Goal: Transaction & Acquisition: Purchase product/service

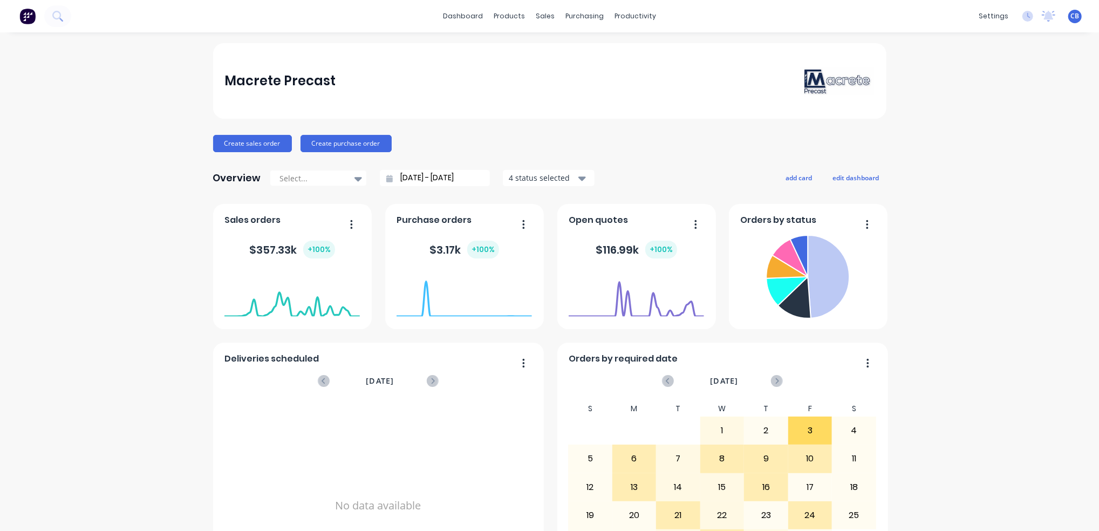
click at [251, 144] on button "Create sales order" at bounding box center [252, 143] width 79 height 17
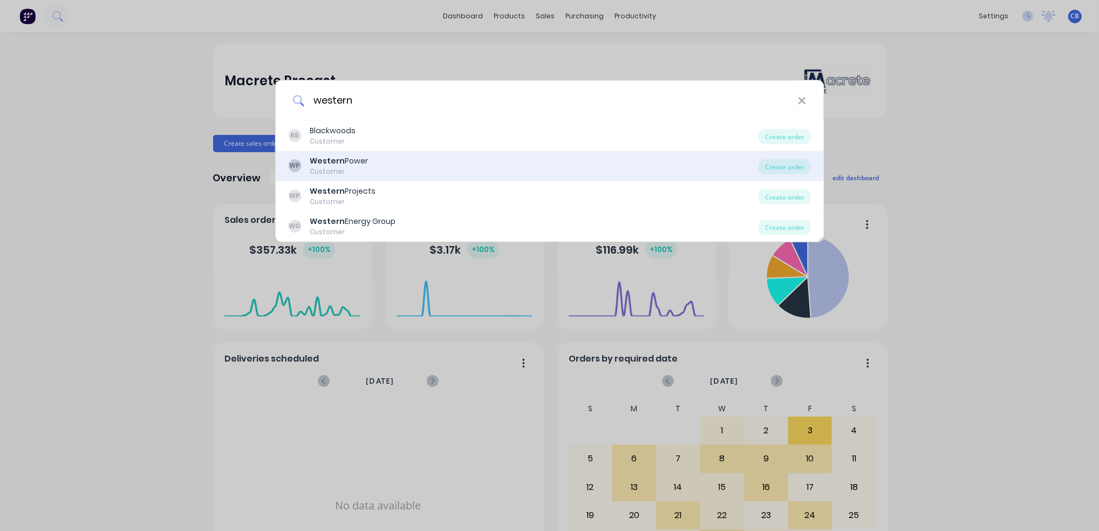
type input "western"
click at [470, 166] on div "WP Western Power Customer" at bounding box center [523, 165] width 471 height 21
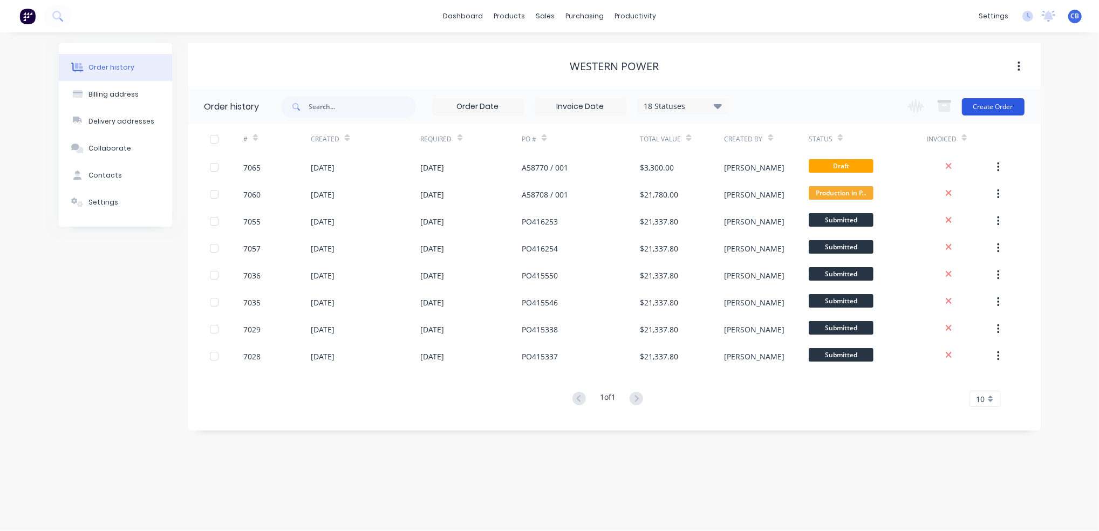
click at [987, 111] on button "Create Order" at bounding box center [993, 106] width 63 height 17
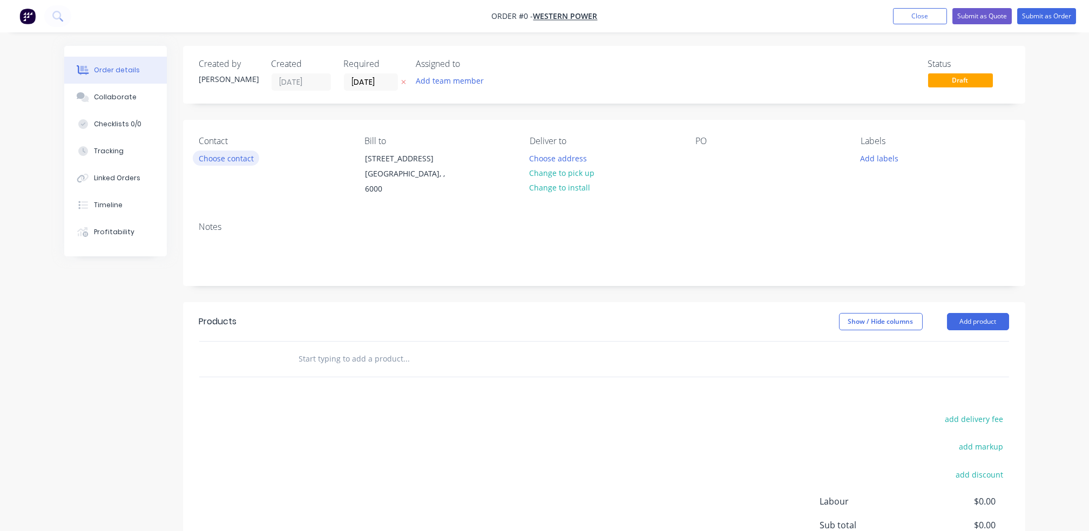
click at [240, 159] on button "Choose contact" at bounding box center [226, 158] width 66 height 15
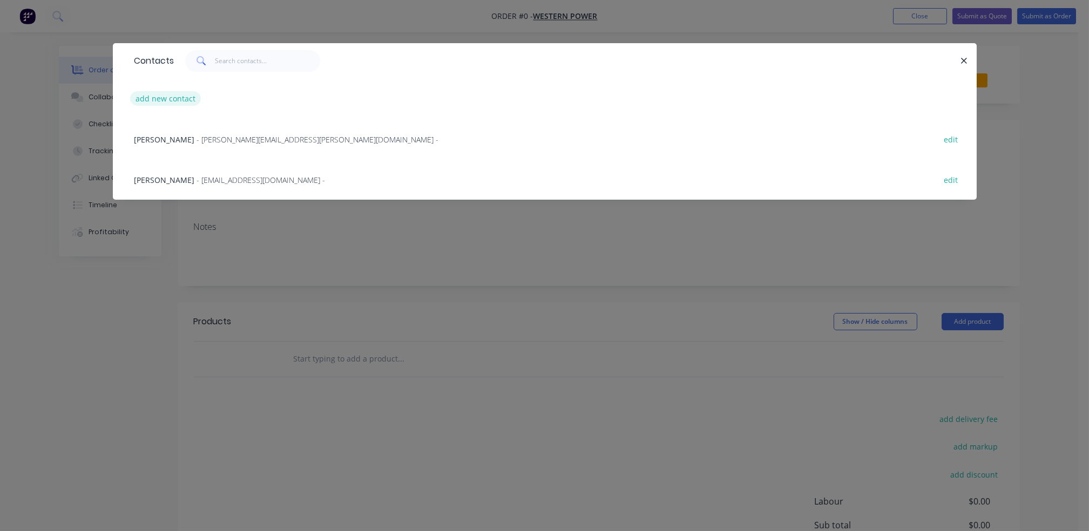
click at [160, 96] on button "add new contact" at bounding box center [165, 98] width 71 height 15
select select "AU"
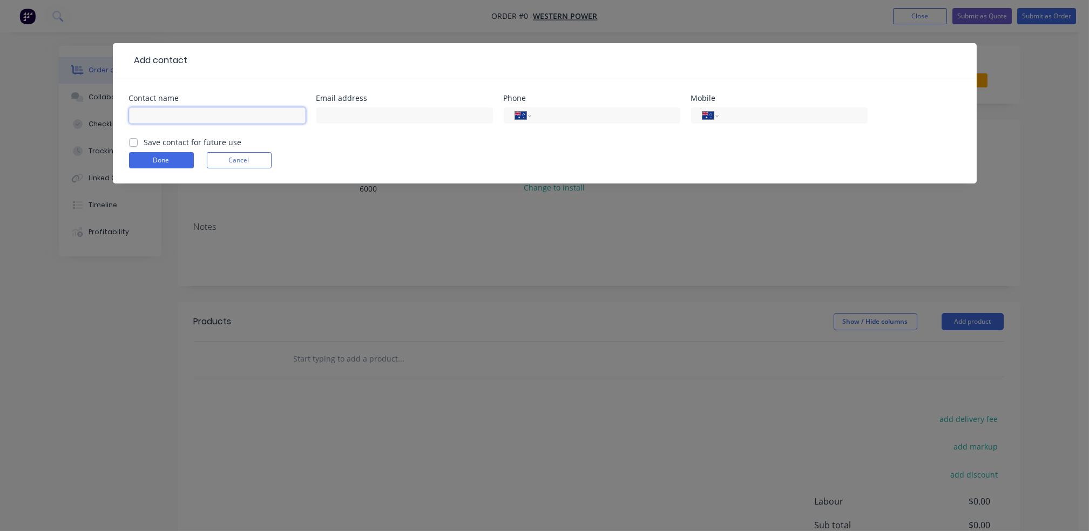
click at [234, 121] on input "text" at bounding box center [217, 115] width 176 height 16
type input "Grace Pearson"
click at [351, 120] on input "text" at bounding box center [404, 115] width 176 height 16
paste input "ccs_scoping@westernpower.com.au"
type input "ccs_scoping@westernpower.com.au"
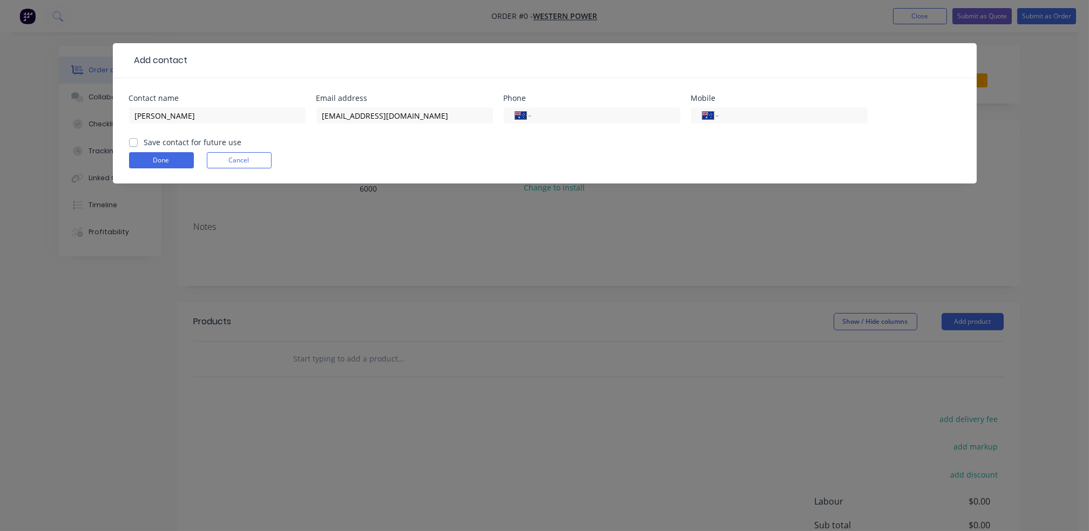
click at [144, 141] on label "Save contact for future use" at bounding box center [193, 142] width 98 height 11
click at [134, 141] on input "Save contact for future use" at bounding box center [133, 142] width 9 height 10
checkbox input "true"
click at [160, 165] on button "Done" at bounding box center [161, 160] width 65 height 16
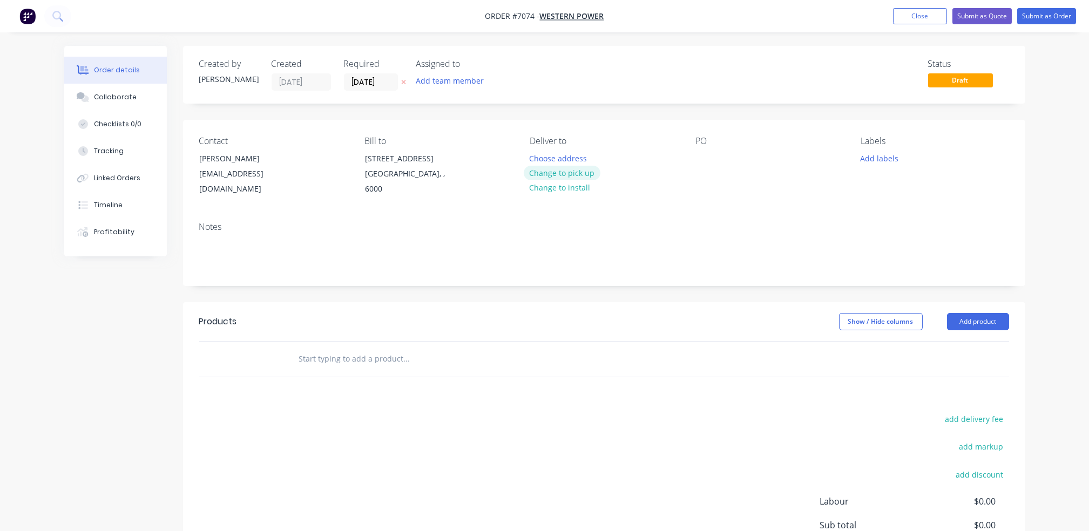
click at [573, 172] on button "Change to pick up" at bounding box center [561, 173] width 77 height 15
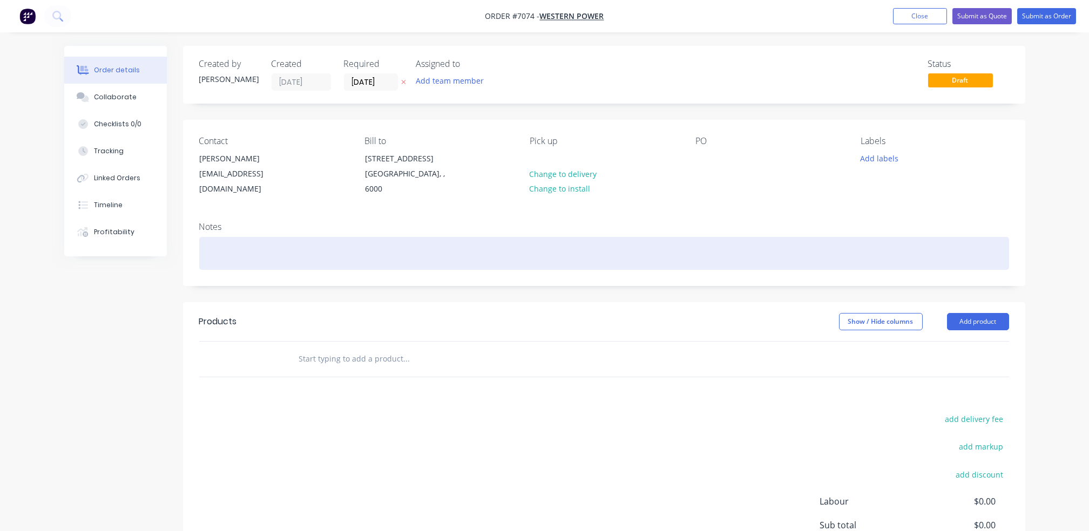
click at [324, 237] on div at bounding box center [604, 253] width 810 height 33
paste div
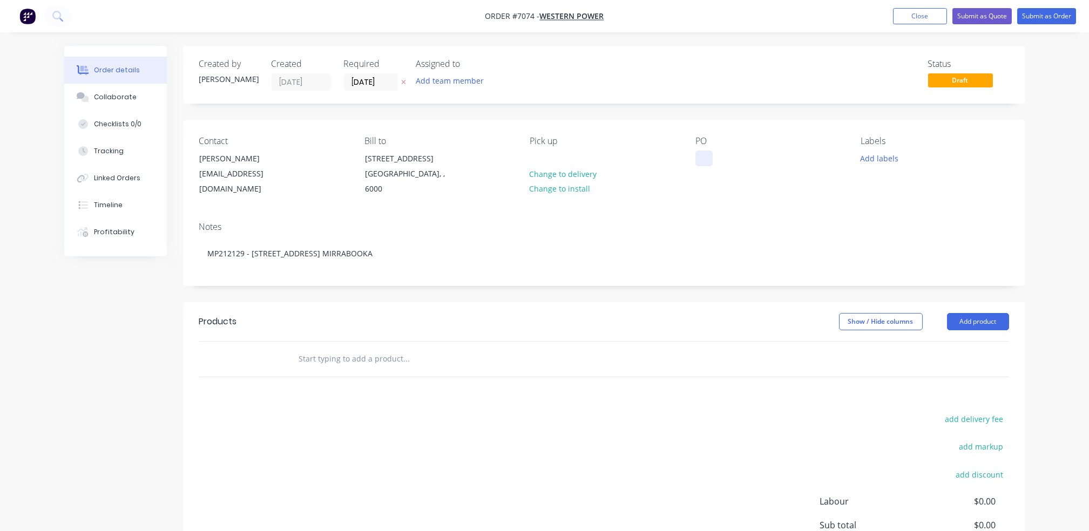
click at [698, 157] on div at bounding box center [703, 159] width 17 height 16
paste div
drag, startPoint x: 776, startPoint y: 170, endPoint x: 740, endPoint y: 158, distance: 37.7
click at [740, 158] on div "MP212129 - 501 ALEXANDER DRIVE MIRRABOOKA" at bounding box center [762, 164] width 135 height 27
click at [982, 313] on button "Add product" at bounding box center [978, 321] width 62 height 17
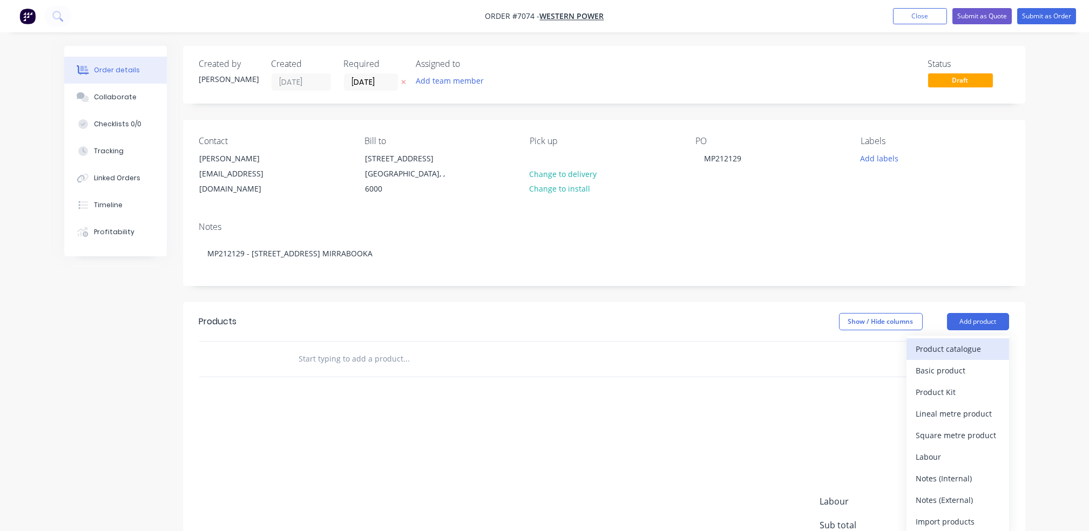
click at [981, 341] on div "Product catalogue" at bounding box center [957, 349] width 83 height 16
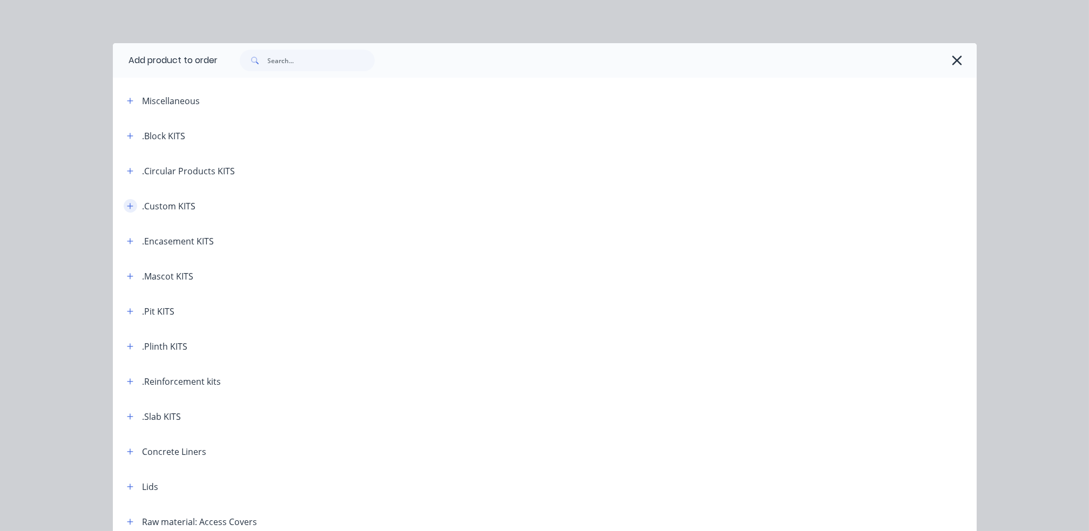
click at [128, 209] on button "button" at bounding box center [130, 205] width 13 height 13
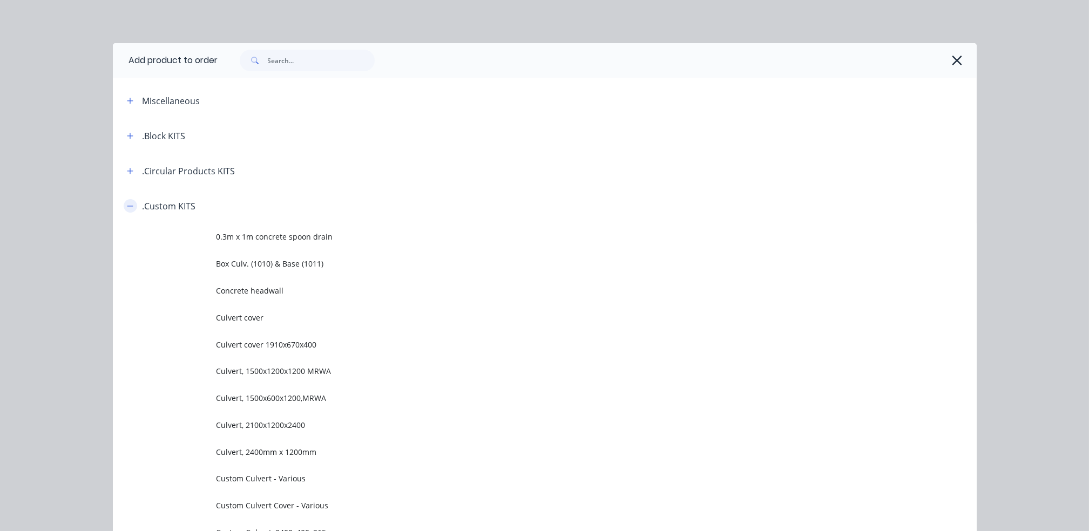
click at [127, 206] on icon "button" at bounding box center [130, 206] width 6 height 8
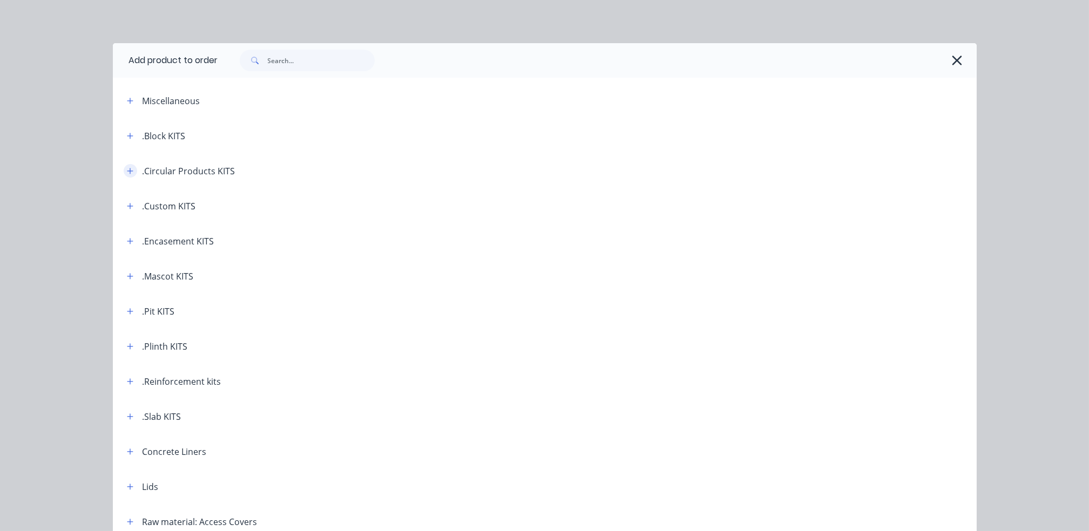
click at [127, 173] on icon "button" at bounding box center [130, 171] width 6 height 6
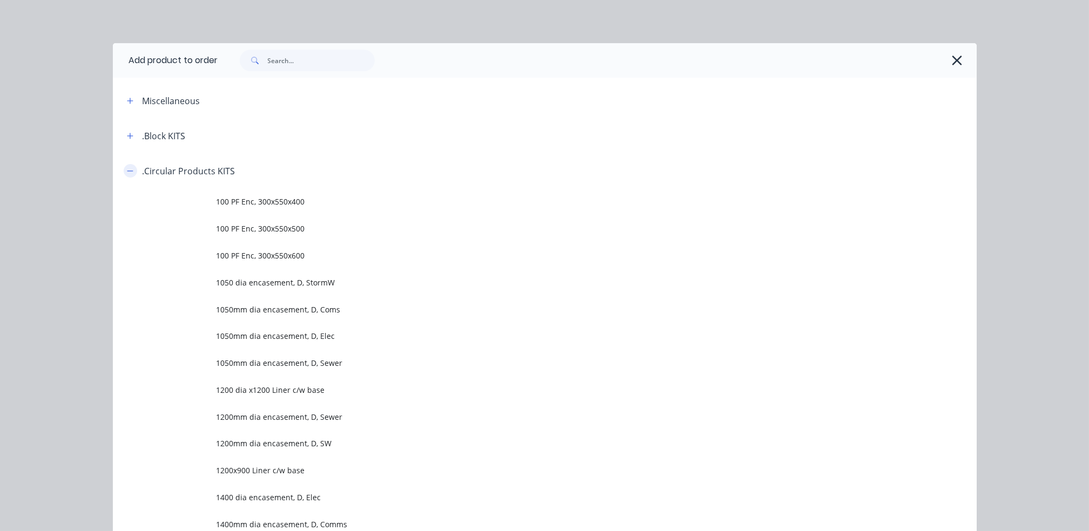
click at [124, 166] on button "button" at bounding box center [130, 170] width 13 height 13
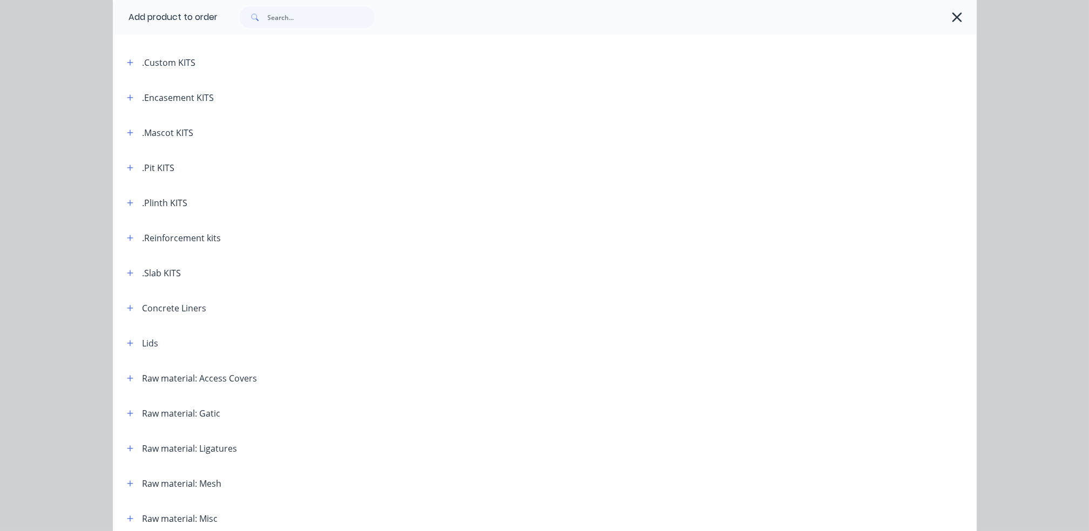
scroll to position [72, 0]
click at [283, 19] on input "text" at bounding box center [321, 17] width 107 height 22
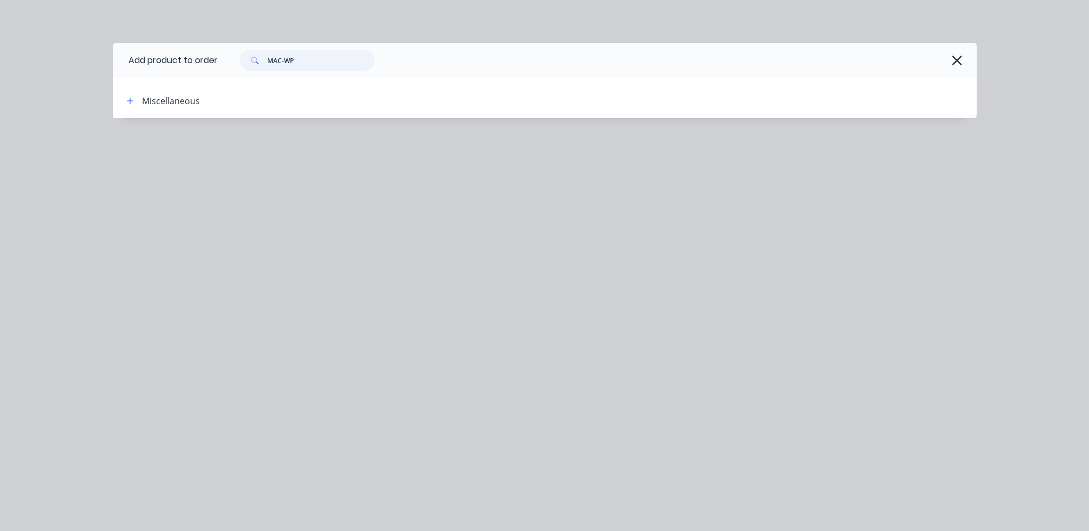
type input "MAC-WP"
click at [137, 100] on div "Miscellaneous" at bounding box center [209, 100] width 183 height 13
click at [131, 97] on icon "button" at bounding box center [130, 101] width 6 height 8
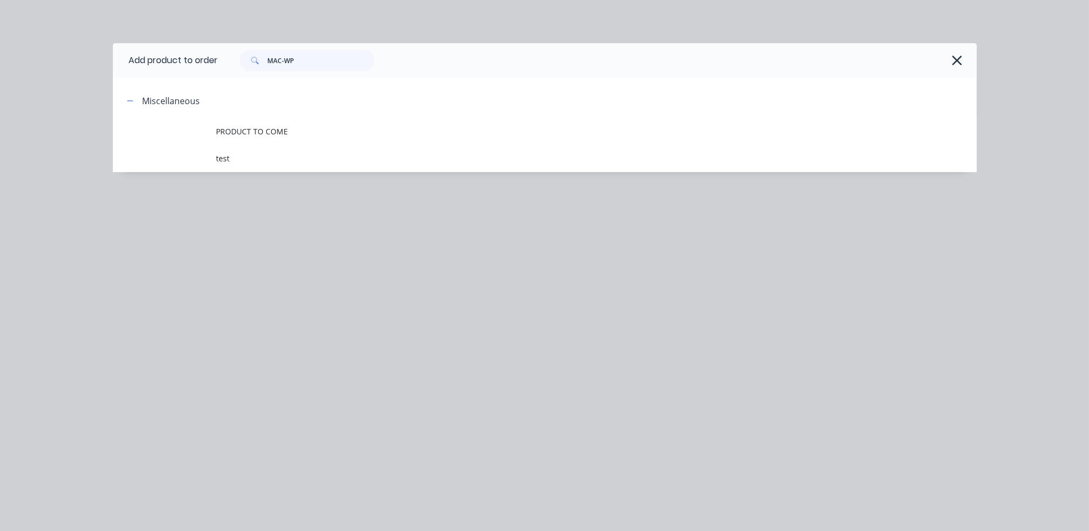
drag, startPoint x: 323, startPoint y: 50, endPoint x: 304, endPoint y: 52, distance: 18.4
click at [309, 52] on div "MAC-WP" at bounding box center [597, 60] width 758 height 35
drag, startPoint x: 308, startPoint y: 65, endPoint x: 147, endPoint y: 54, distance: 160.7
click at [147, 54] on header "Add product to order MAC-WP" at bounding box center [544, 60] width 863 height 35
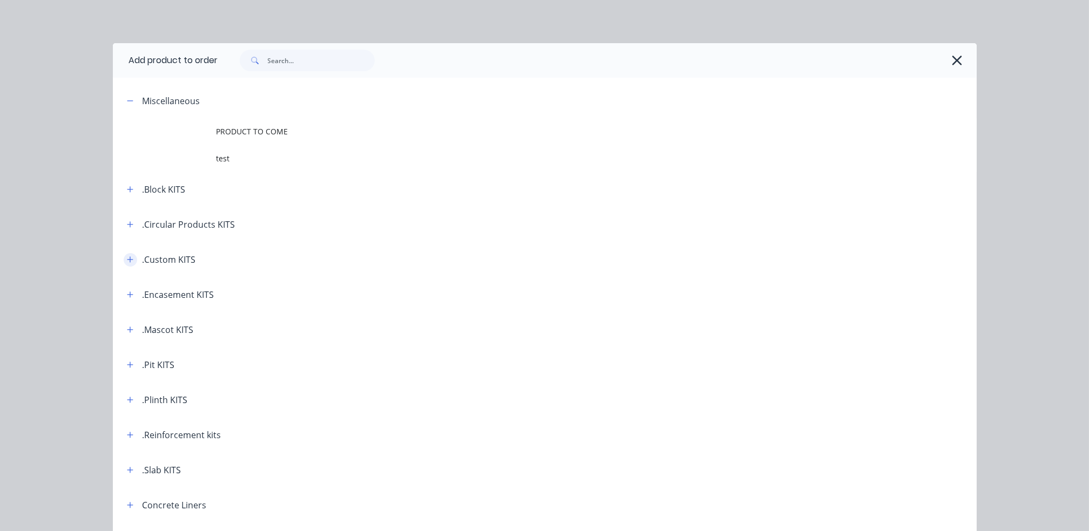
click at [127, 262] on icon "button" at bounding box center [130, 260] width 6 height 8
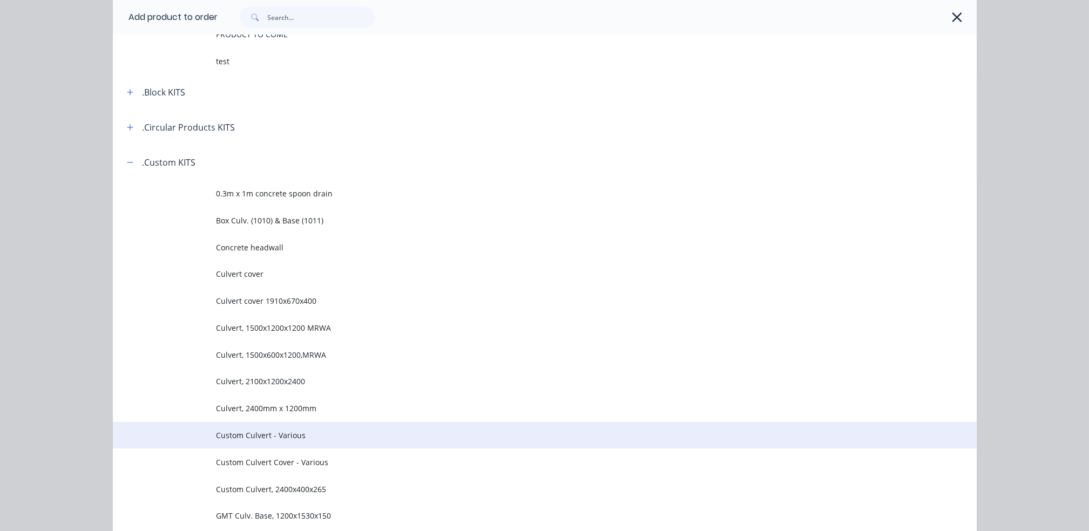
scroll to position [72, 0]
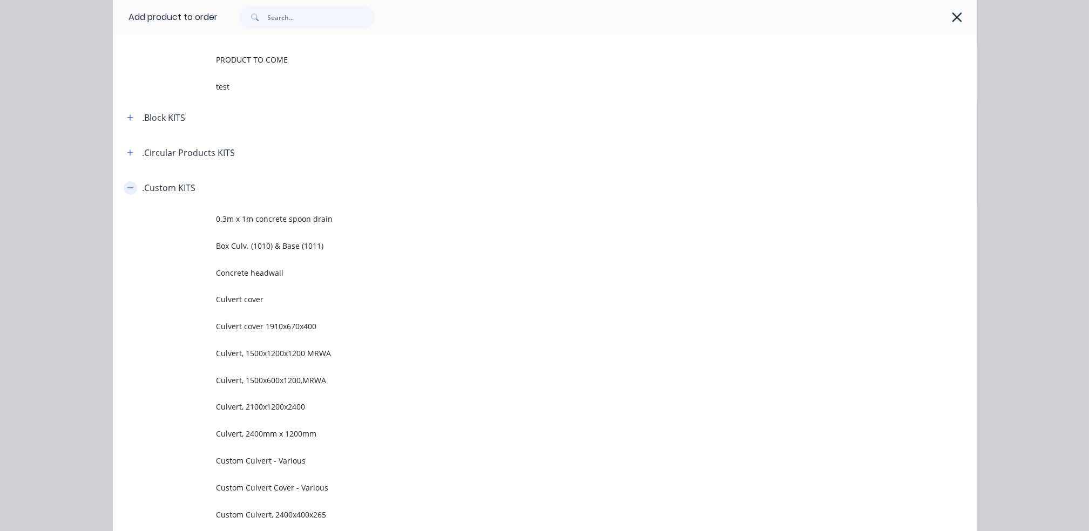
click at [127, 187] on icon "button" at bounding box center [130, 187] width 6 height 1
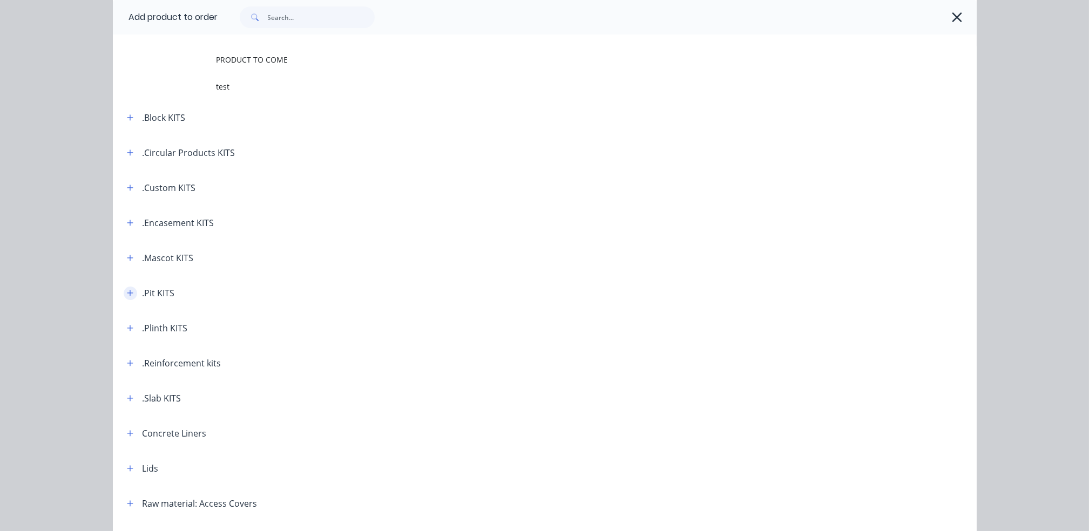
click at [127, 293] on icon "button" at bounding box center [130, 293] width 6 height 6
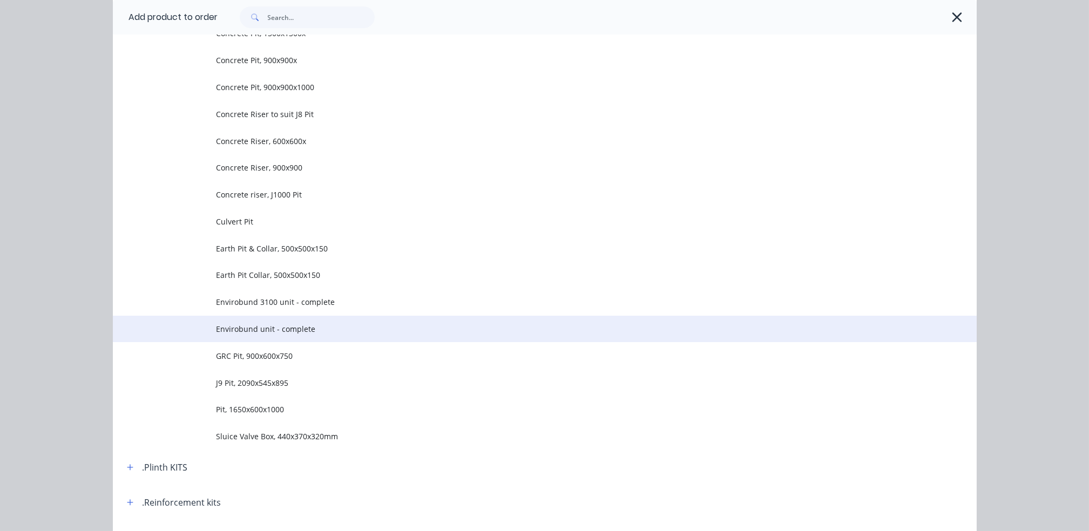
scroll to position [575, 0]
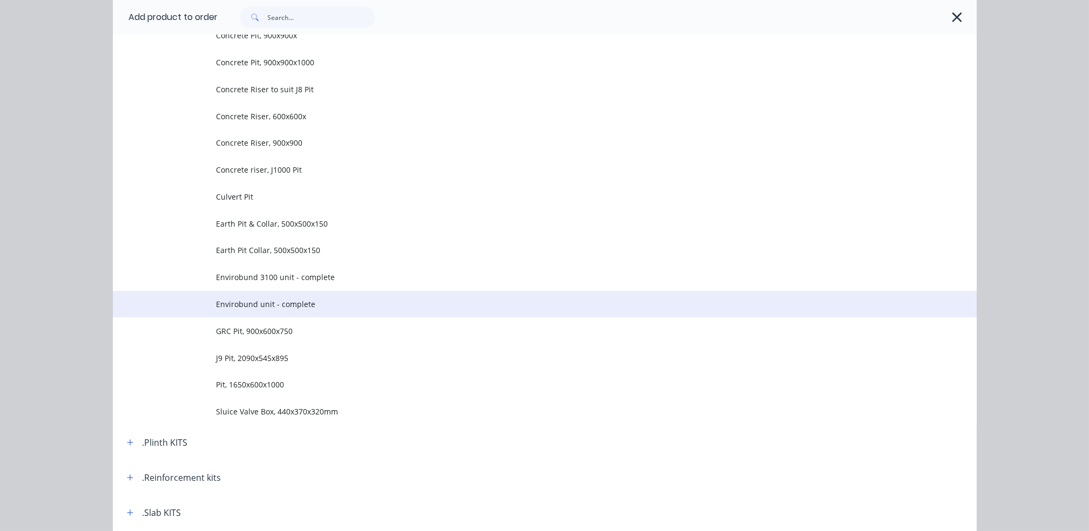
click at [315, 302] on span "Envirobund unit - complete" at bounding box center [520, 303] width 608 height 11
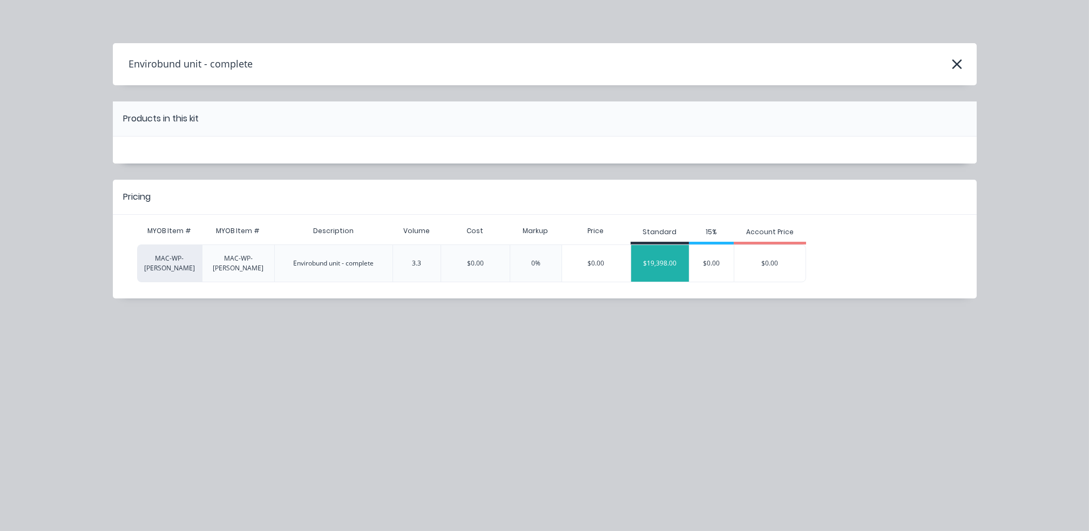
click at [655, 261] on div "$19,398.00" at bounding box center [660, 263] width 58 height 27
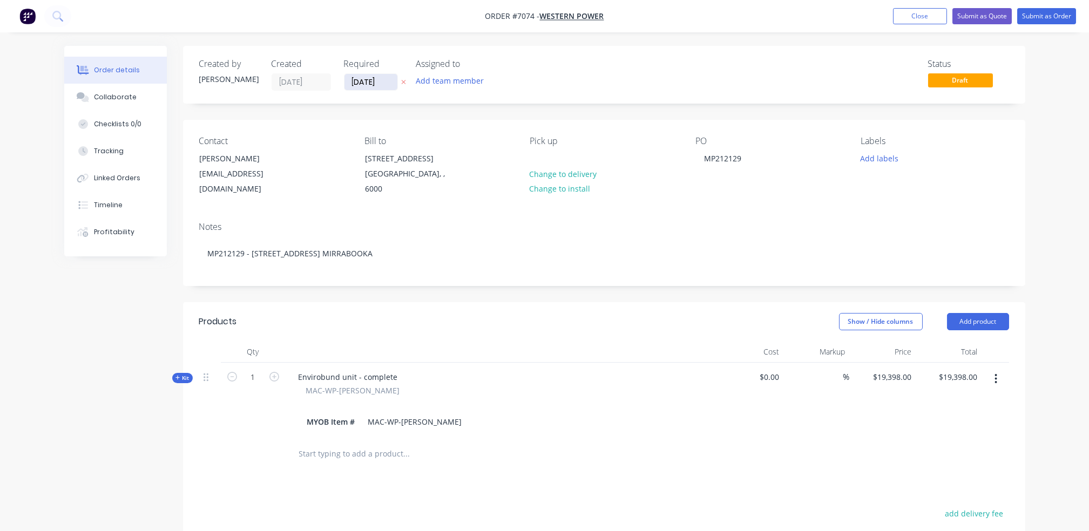
click at [389, 86] on input "13/10/25" at bounding box center [370, 82] width 53 height 16
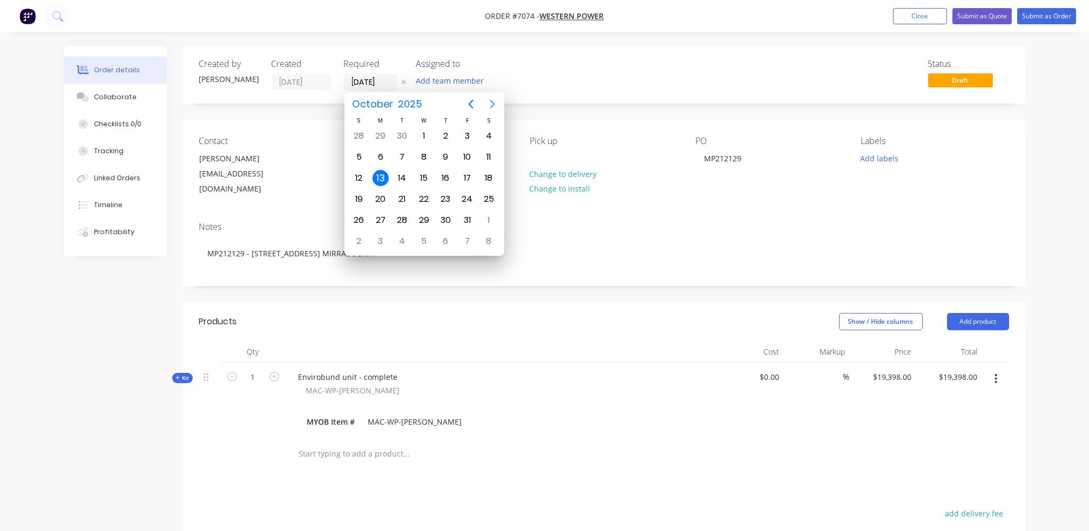
click at [488, 101] on icon "Next page" at bounding box center [492, 104] width 13 height 13
click at [427, 217] on div "26" at bounding box center [424, 220] width 16 height 16
type input "26/11/25"
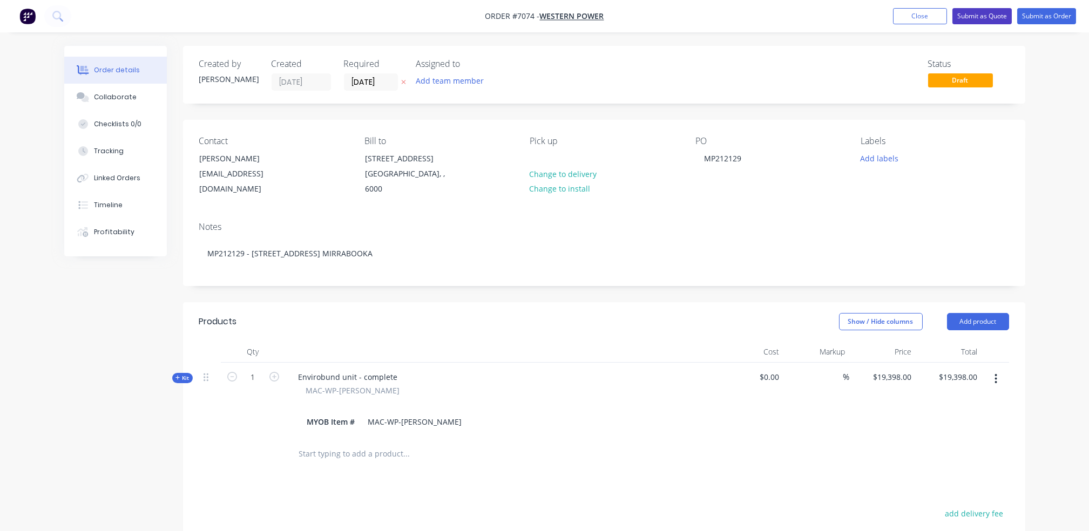
click at [981, 19] on button "Submit as Quote" at bounding box center [981, 16] width 59 height 16
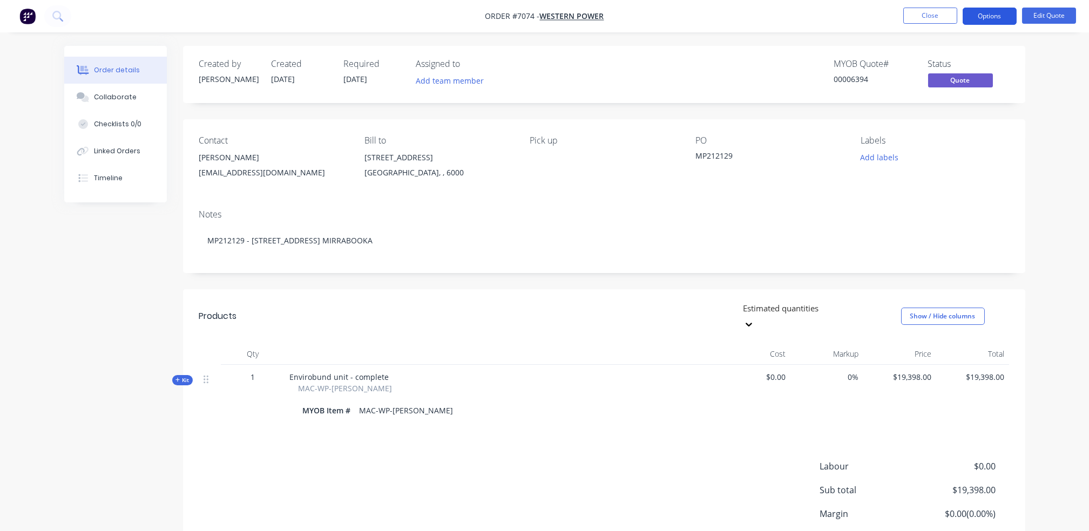
click at [994, 11] on button "Options" at bounding box center [989, 16] width 54 height 17
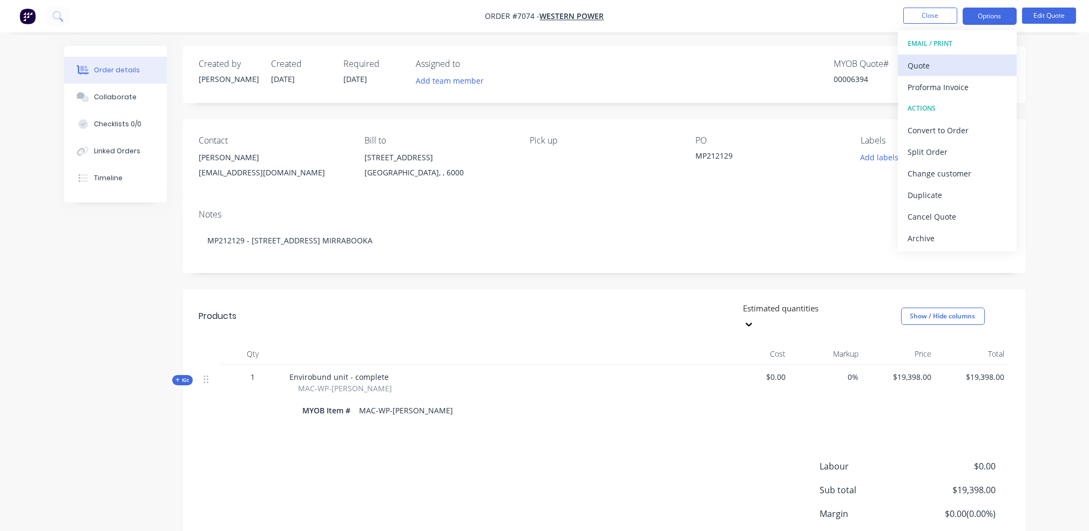
click at [949, 68] on div "Quote" at bounding box center [956, 66] width 99 height 16
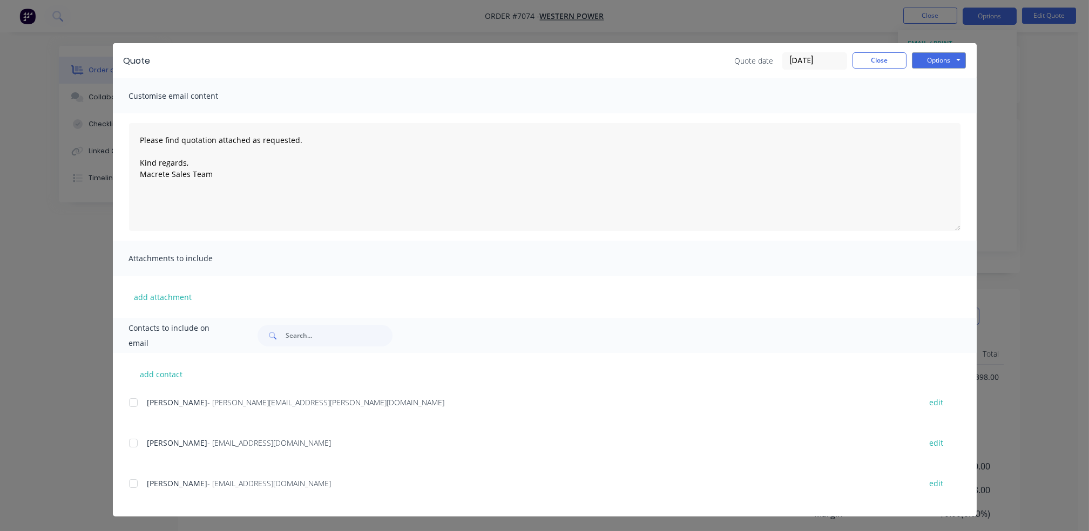
click at [132, 484] on div at bounding box center [134, 484] width 22 height 22
click at [934, 69] on div "Options Preview Print Email" at bounding box center [939, 60] width 54 height 17
click at [934, 59] on button "Options" at bounding box center [939, 60] width 54 height 16
click at [942, 112] on button "Email" at bounding box center [946, 115] width 69 height 18
click at [887, 64] on button "Close" at bounding box center [879, 60] width 54 height 16
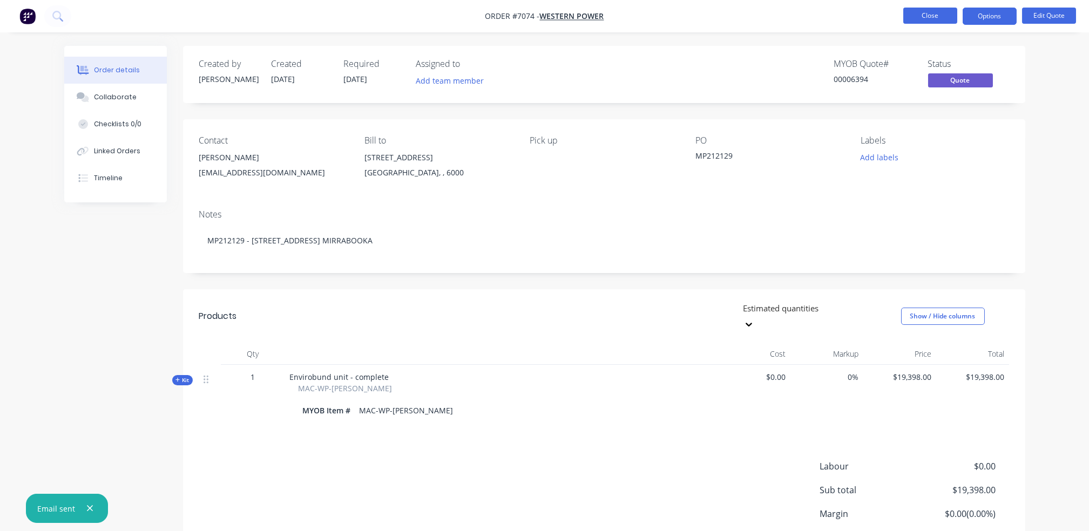
click at [934, 18] on button "Close" at bounding box center [930, 16] width 54 height 16
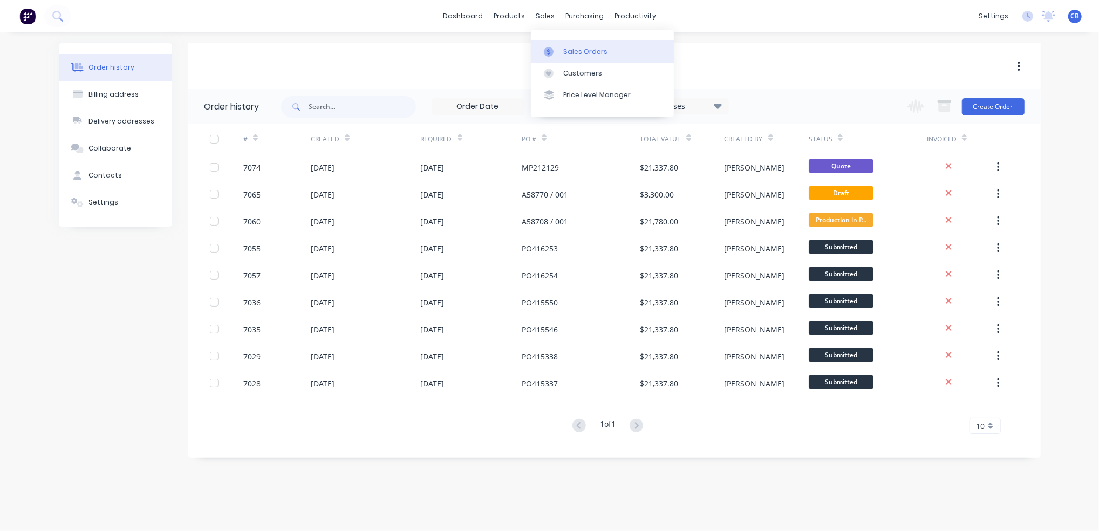
click at [587, 50] on div "Sales Orders" at bounding box center [585, 52] width 44 height 10
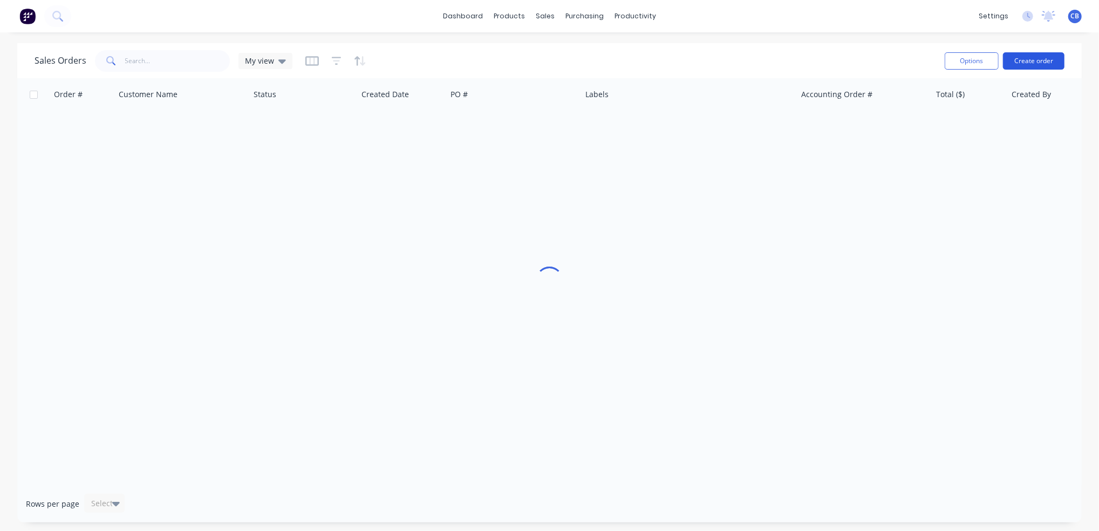
click at [1035, 59] on button "Create order" at bounding box center [1034, 60] width 62 height 17
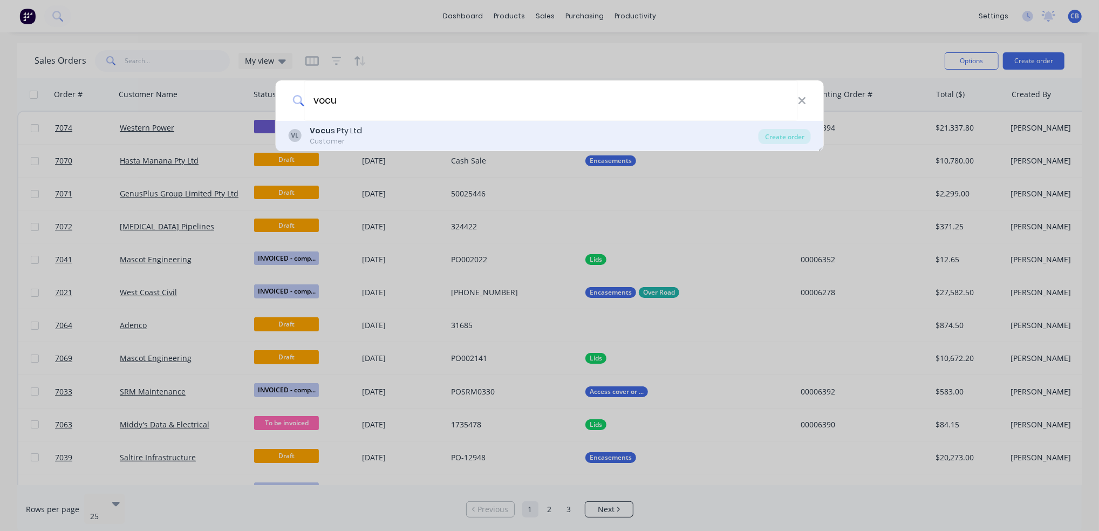
type input "vocu"
click at [343, 134] on div "Vocu s Pty Ltd" at bounding box center [336, 130] width 52 height 11
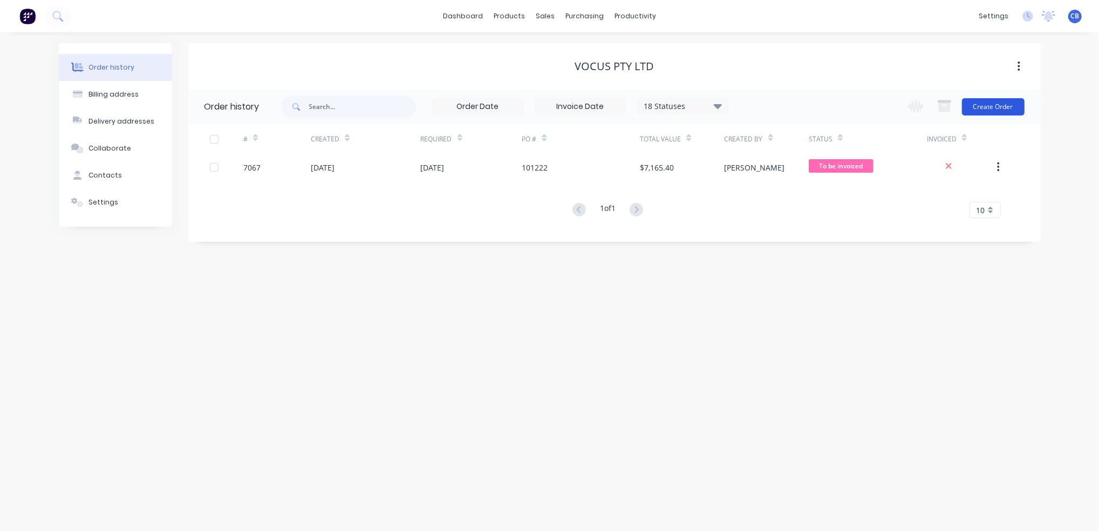
click at [995, 110] on button "Create Order" at bounding box center [993, 106] width 63 height 17
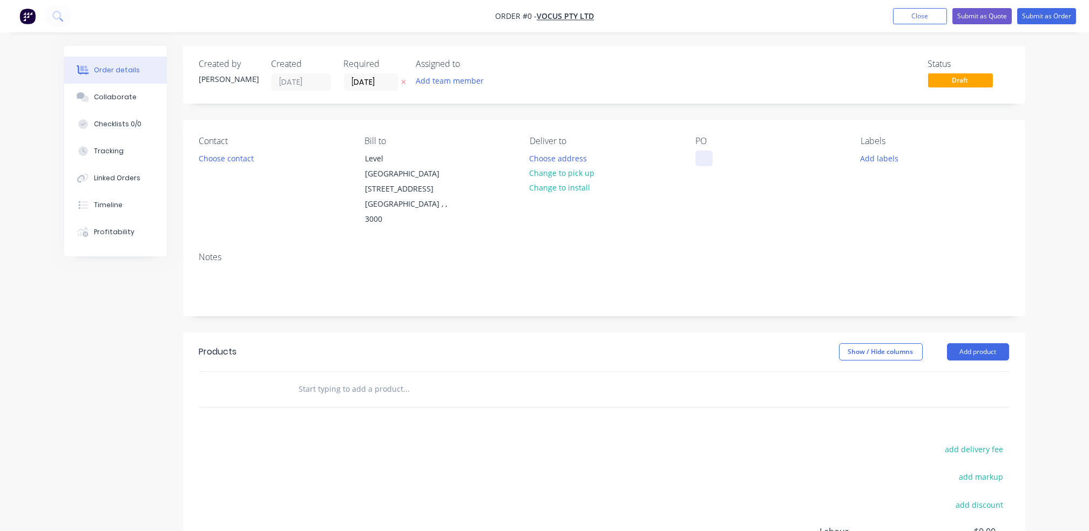
click at [703, 160] on div at bounding box center [703, 159] width 17 height 16
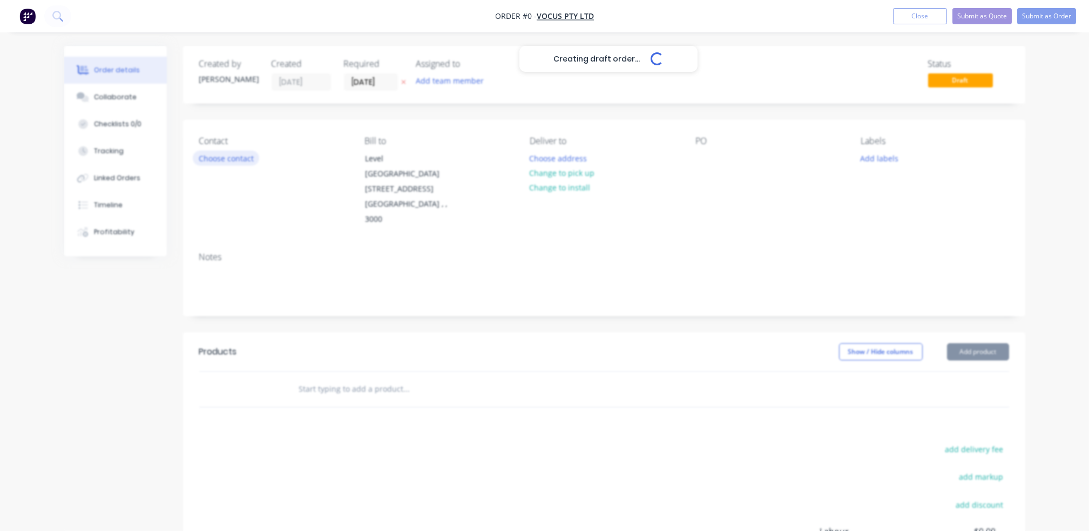
click at [220, 158] on div "Creating draft order... Loading... Order details Collaborate Checklists 0/0 Tra…" at bounding box center [544, 364] width 982 height 637
click at [237, 156] on button "Choose contact" at bounding box center [226, 158] width 66 height 15
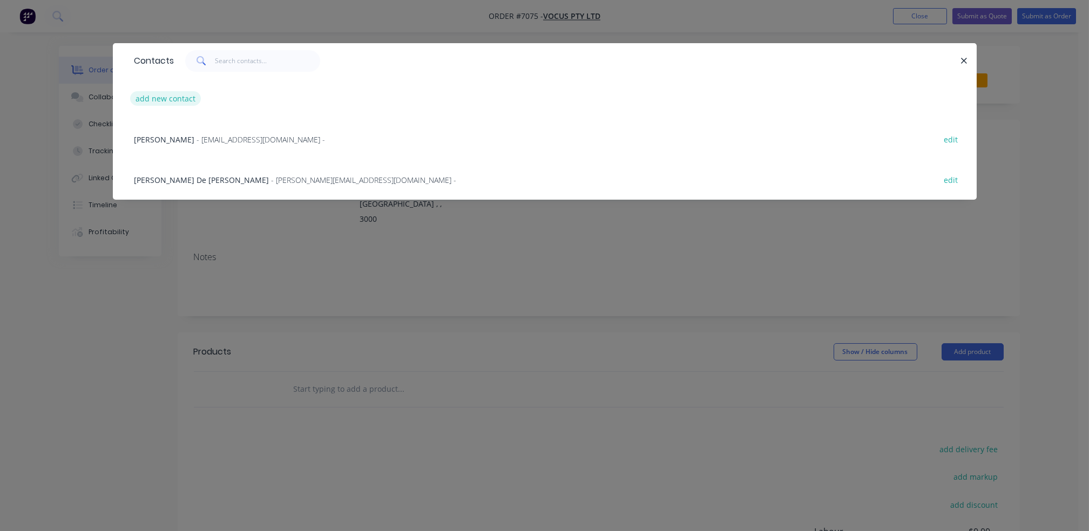
click at [173, 96] on button "add new contact" at bounding box center [165, 98] width 71 height 15
select select "AU"
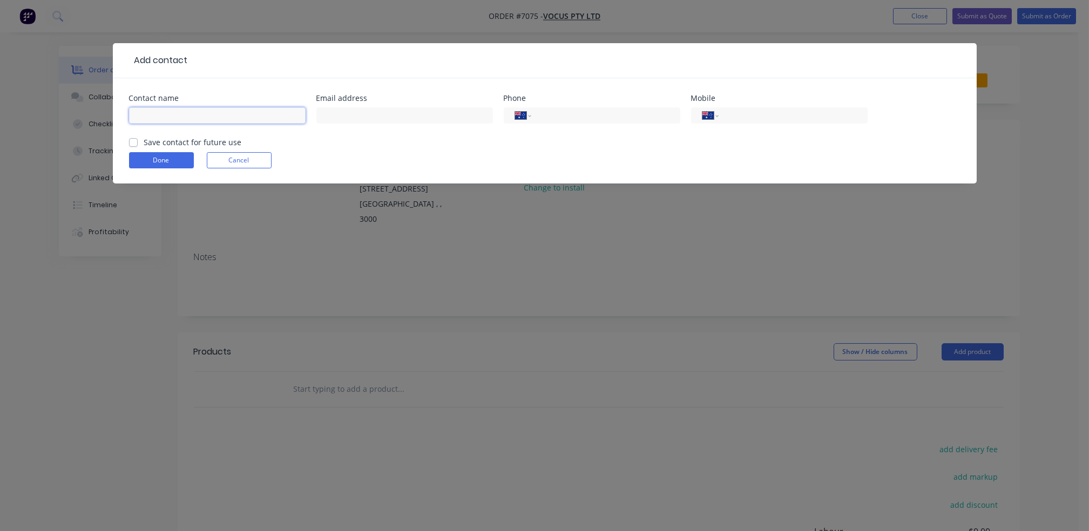
drag, startPoint x: 229, startPoint y: 112, endPoint x: 244, endPoint y: 74, distance: 40.4
click at [229, 112] on input "text" at bounding box center [217, 115] width 176 height 16
click at [167, 117] on input "Lenard Johnsun" at bounding box center [217, 115] width 176 height 16
type input "Lenard Johnsun"
click at [378, 113] on input "text" at bounding box center [404, 115] width 176 height 16
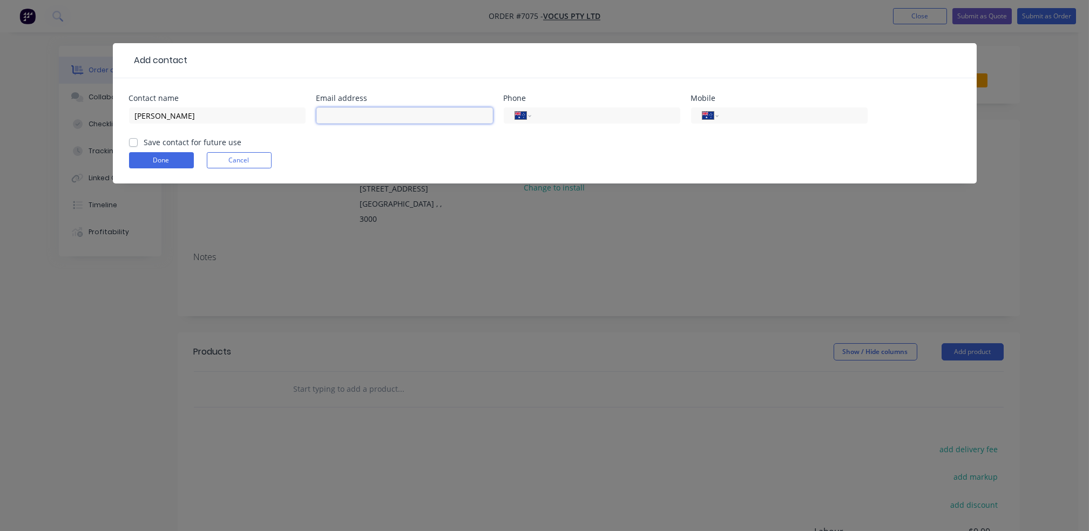
paste input "Lenard.Johnsun@corp.aapt.com.au"
type input "Lenard.Johnsun@corp.aapt.com.au"
click at [816, 119] on input "tel" at bounding box center [791, 116] width 130 height 12
paste input "402 408 034"
type input "0402 408 034"
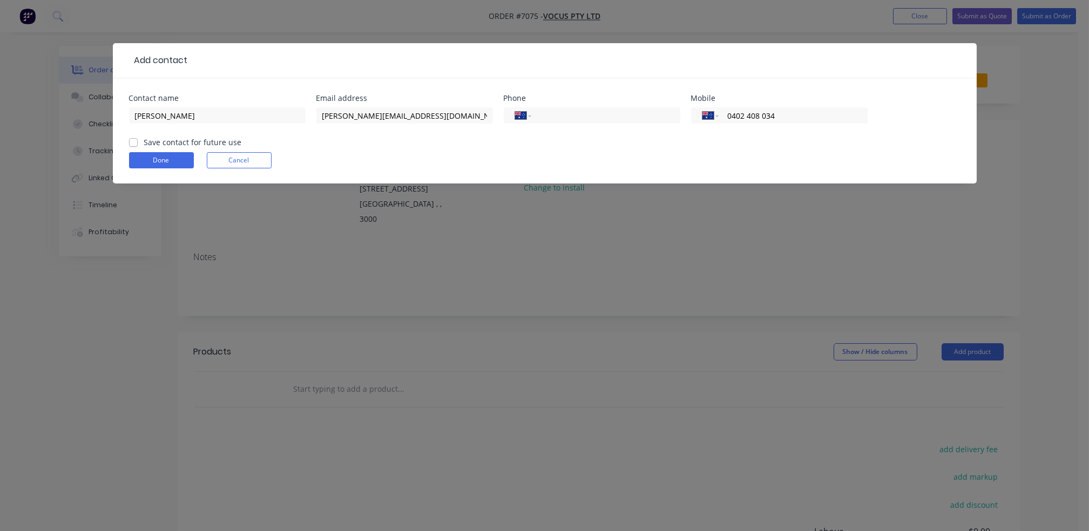
click at [144, 141] on label "Save contact for future use" at bounding box center [193, 142] width 98 height 11
click at [131, 141] on input "Save contact for future use" at bounding box center [133, 142] width 9 height 10
checkbox input "true"
click at [152, 161] on button "Done" at bounding box center [161, 160] width 65 height 16
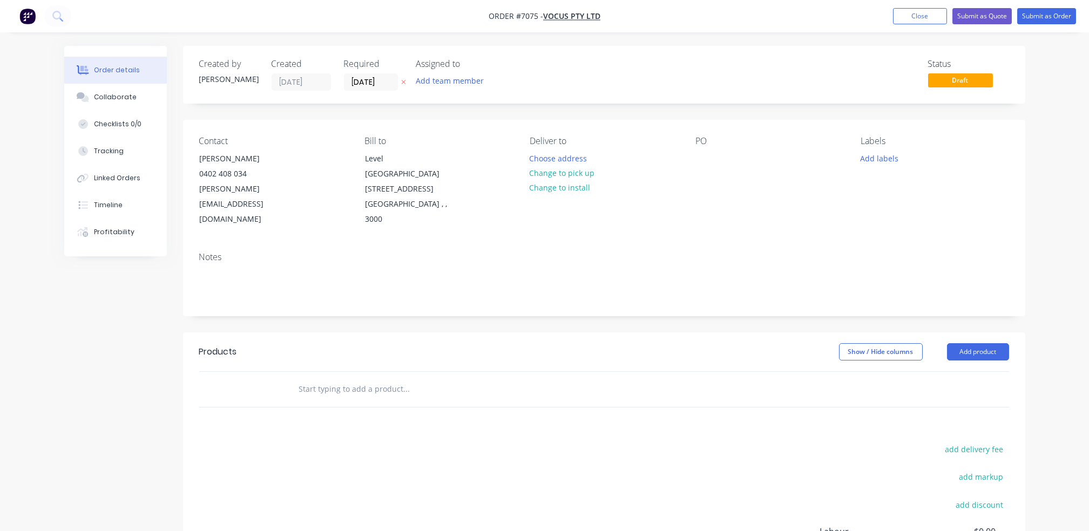
click at [690, 159] on div "Contact Lenard Johnsun 0402 408 034 Lenard.Johnsun@corp.aapt.com.au Bill to Lev…" at bounding box center [604, 182] width 842 height 124
click at [705, 163] on div at bounding box center [703, 159] width 17 height 16
click at [568, 157] on button "Choose address" at bounding box center [557, 158] width 69 height 15
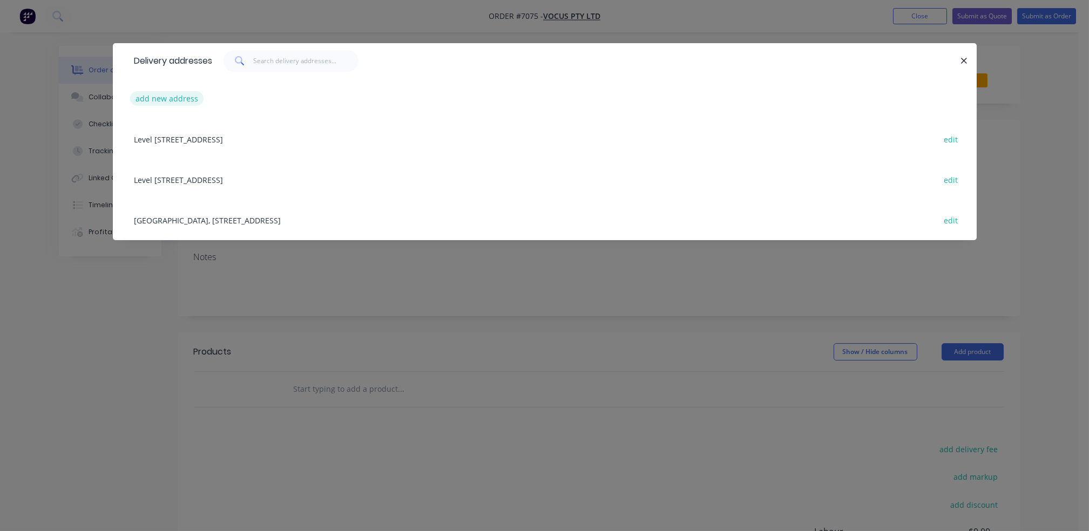
click at [166, 96] on button "add new address" at bounding box center [167, 98] width 74 height 15
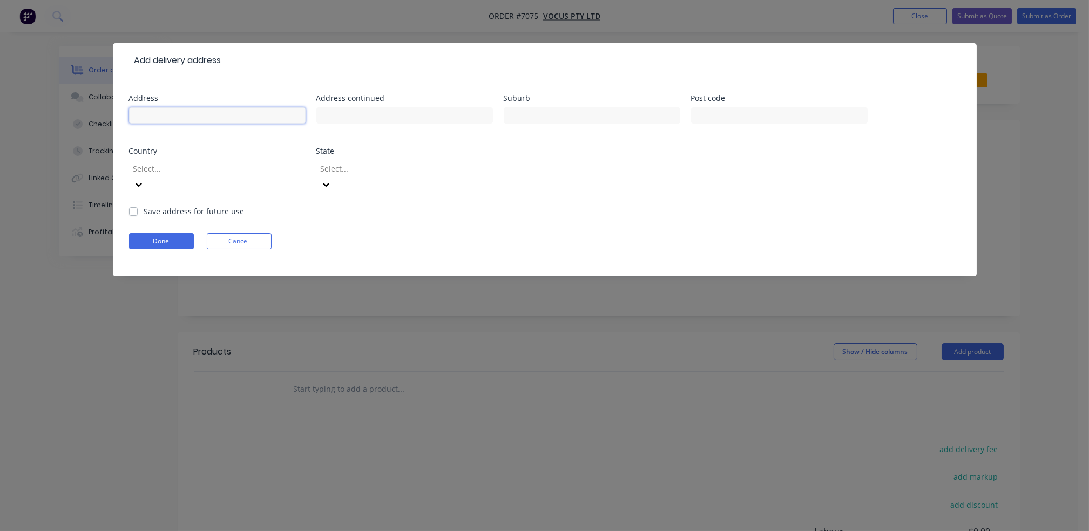
click at [203, 114] on input "text" at bounding box center [217, 115] width 176 height 16
drag, startPoint x: 191, startPoint y: 119, endPoint x: 70, endPoint y: 112, distance: 121.1
click at [70, 112] on div "Add delivery address Address 10 Allan Stree Address continued Suburb Post code …" at bounding box center [544, 265] width 1089 height 531
type input "Vocus, c/o Apex"
click at [373, 113] on input "text" at bounding box center [404, 115] width 176 height 16
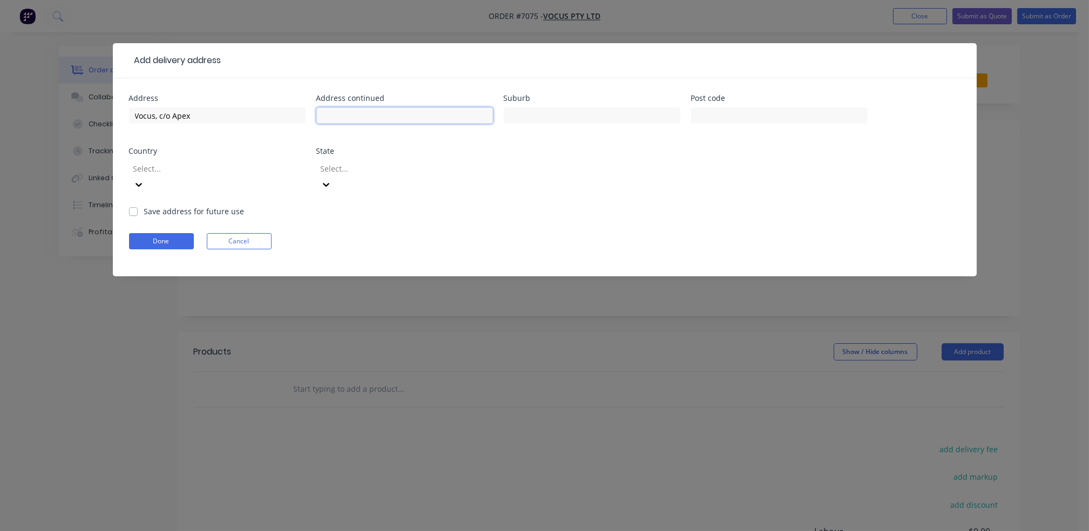
paste input "10 Allan Street"
type input "10 Allan Street"
click at [605, 124] on div at bounding box center [592, 121] width 176 height 32
click at [599, 114] on input "text" at bounding box center [592, 115] width 176 height 16
paste input "Melrose Park"
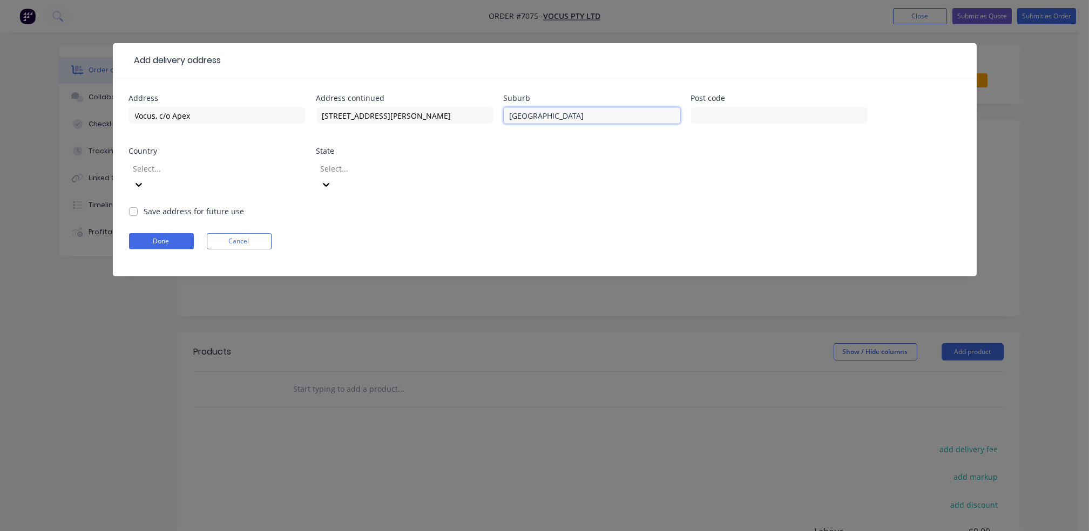
type input "Melrose Park"
type input "5039"
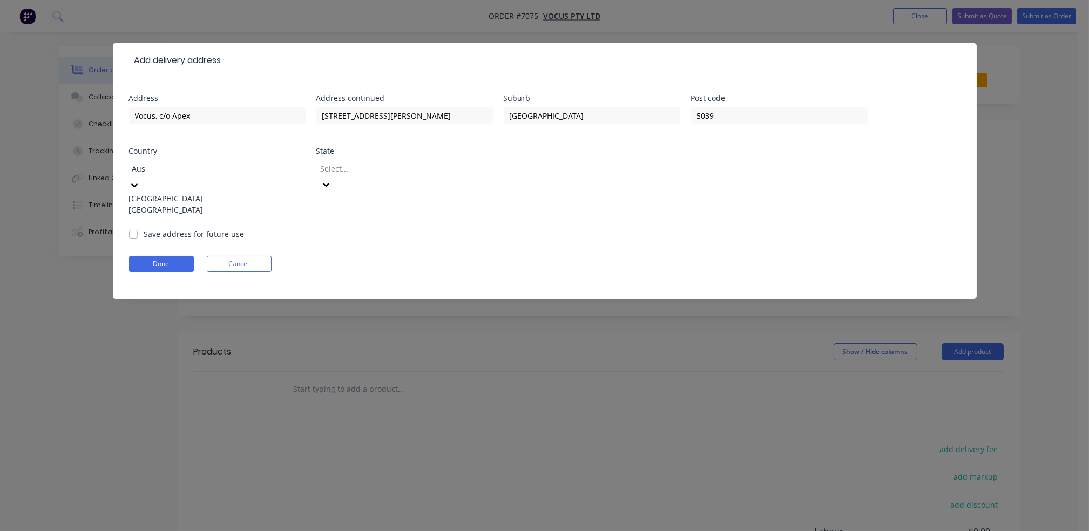
type input "Aust"
click at [178, 199] on div "Australia" at bounding box center [217, 198] width 176 height 11
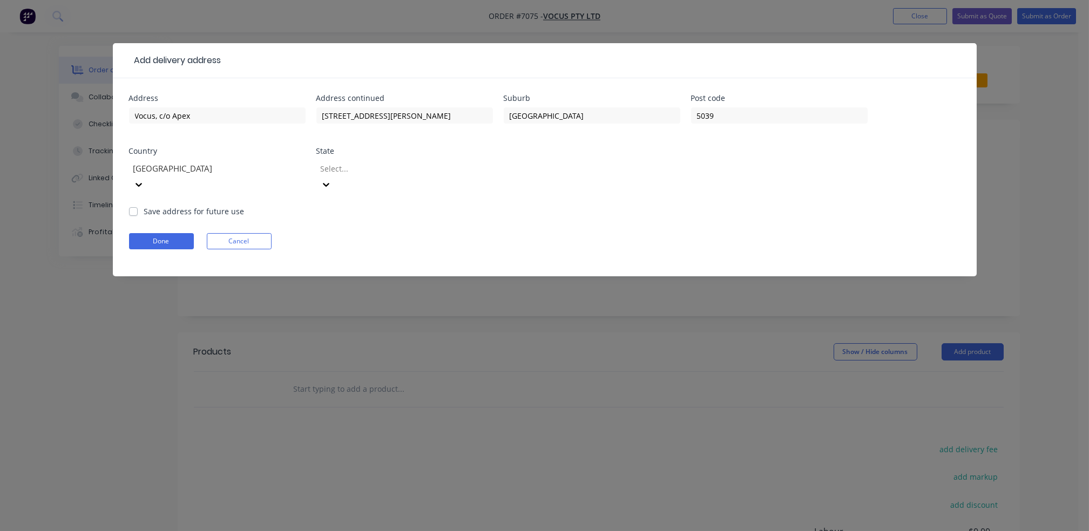
click at [402, 166] on div at bounding box center [396, 168] width 155 height 13
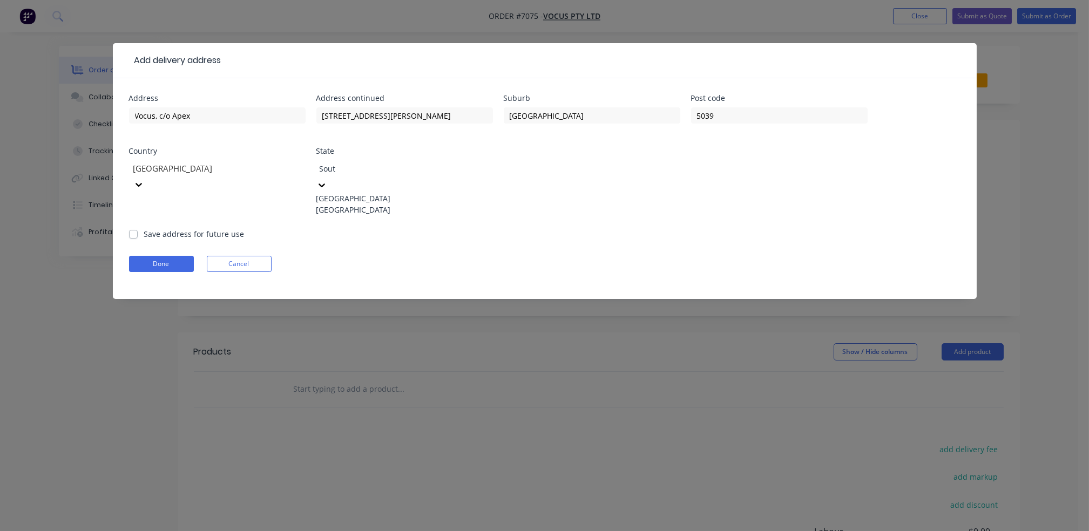
type input "South"
click at [365, 209] on div "South Australia" at bounding box center [404, 209] width 176 height 11
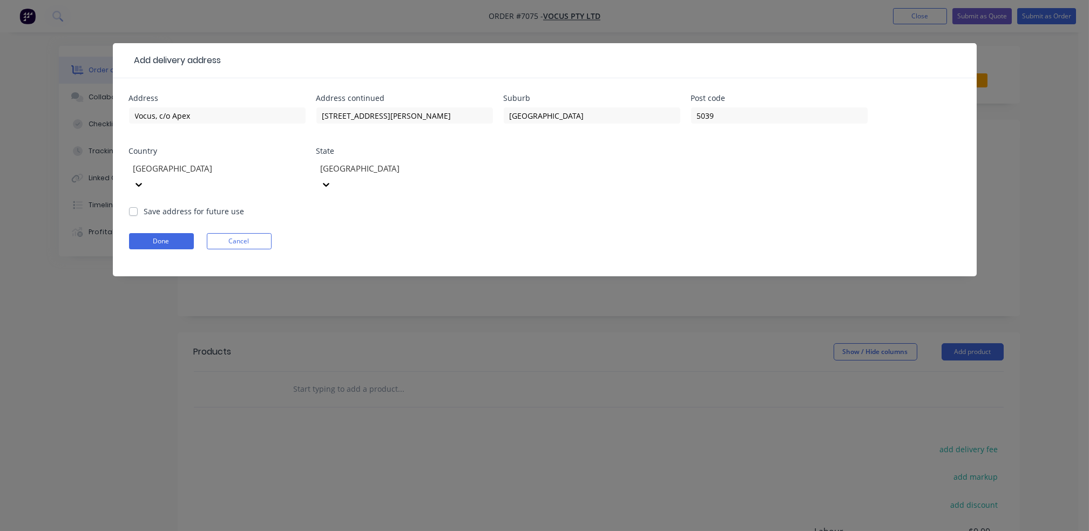
click at [138, 206] on div "Save address for future use" at bounding box center [186, 211] width 115 height 11
click at [144, 206] on label "Save address for future use" at bounding box center [194, 211] width 100 height 11
click at [131, 206] on input "Save address for future use" at bounding box center [133, 211] width 9 height 10
checkbox input "true"
click at [147, 233] on button "Done" at bounding box center [161, 241] width 65 height 16
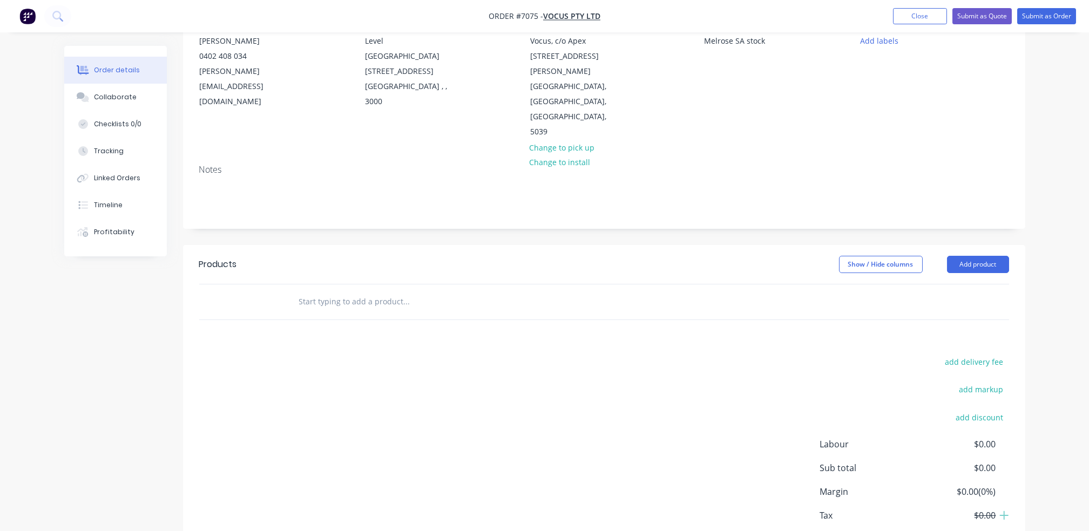
scroll to position [136, 0]
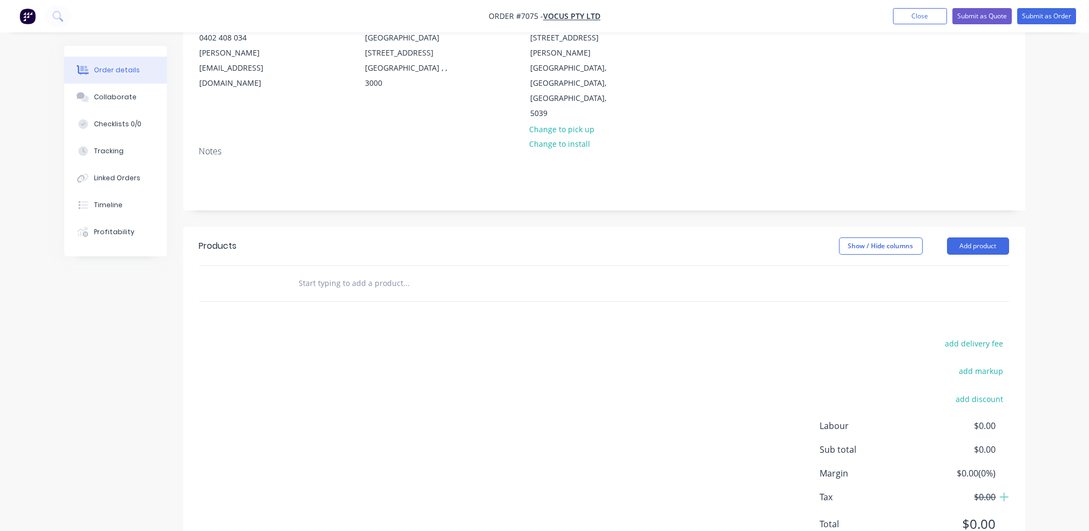
click at [409, 266] on div at bounding box center [479, 283] width 389 height 35
click at [369, 273] on input "text" at bounding box center [406, 284] width 216 height 22
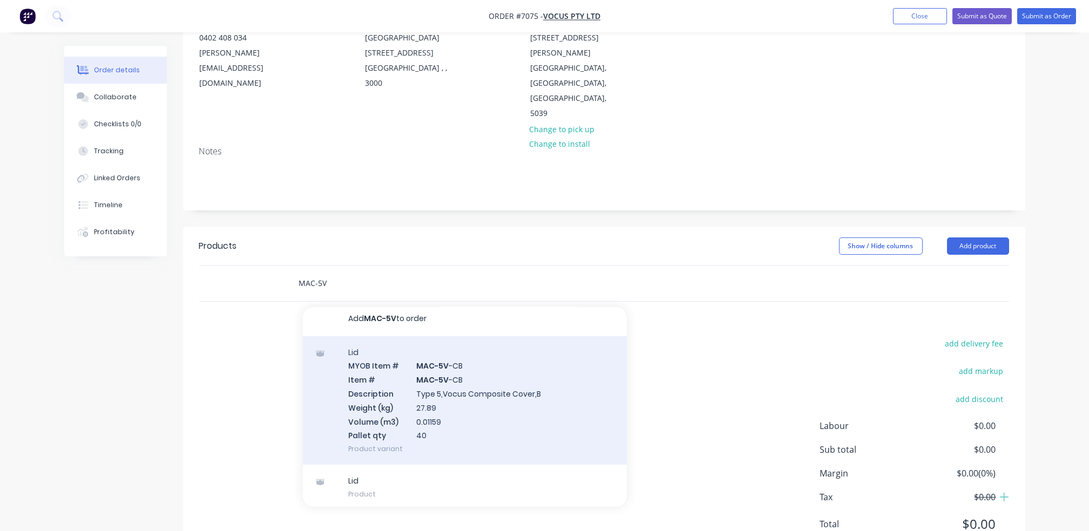
scroll to position [9, 0]
type input "MAC-5V"
click at [493, 378] on div "Lid MYOB Item # MAC-5V -CB Item # MAC-5V -CB Description Type 5,Vocus Composite…" at bounding box center [465, 397] width 324 height 129
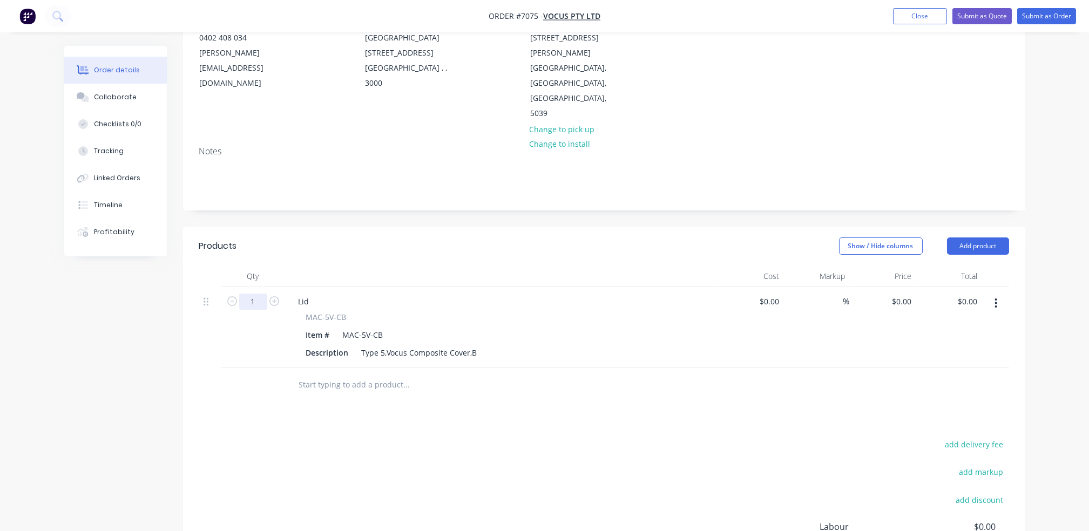
click at [258, 294] on input "1" at bounding box center [253, 302] width 28 height 16
type input "80"
click at [777, 294] on input at bounding box center [770, 302] width 25 height 16
type input "$0.00"
click at [899, 294] on div "0 $0.00" at bounding box center [900, 302] width 29 height 16
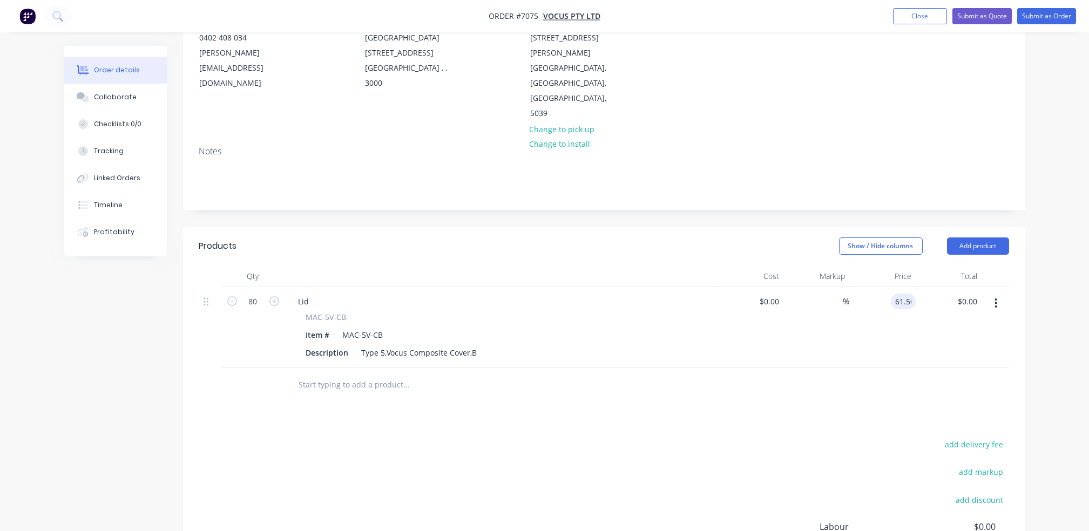
type input "$61.50"
type input "$4,920.00"
click at [366, 374] on input "text" at bounding box center [406, 385] width 216 height 22
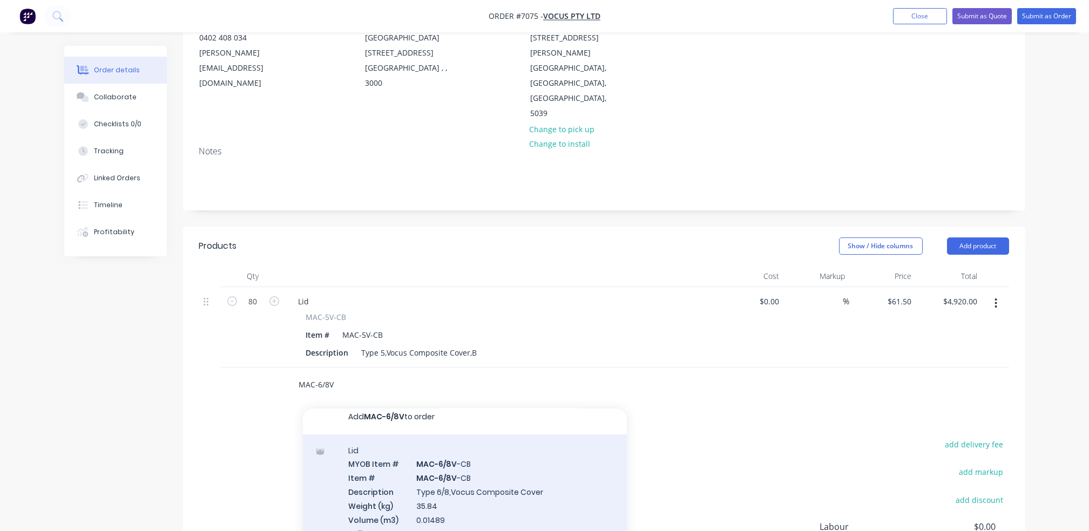
type input "MAC-6/8V"
click at [486, 472] on div "Lid MYOB Item # MAC-6/8V -CB Item # MAC-6/8V -CB Description Type 6/8,Vocus Com…" at bounding box center [465, 498] width 324 height 129
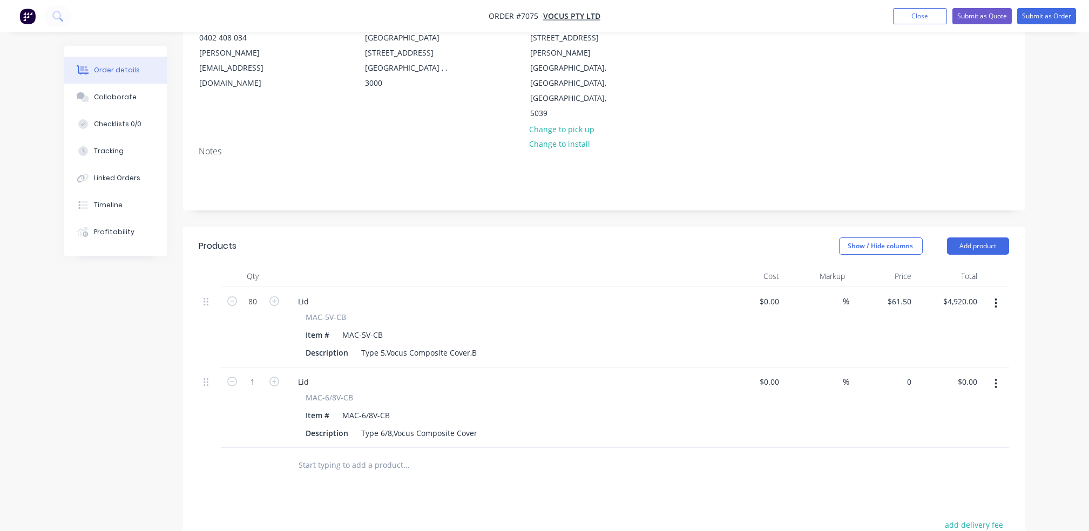
drag, startPoint x: 893, startPoint y: 331, endPoint x: 895, endPoint y: 340, distance: 9.4
click at [894, 368] on div "0 $0.00" at bounding box center [882, 408] width 66 height 80
type input "$74.00"
click at [257, 374] on input "1" at bounding box center [253, 382] width 28 height 16
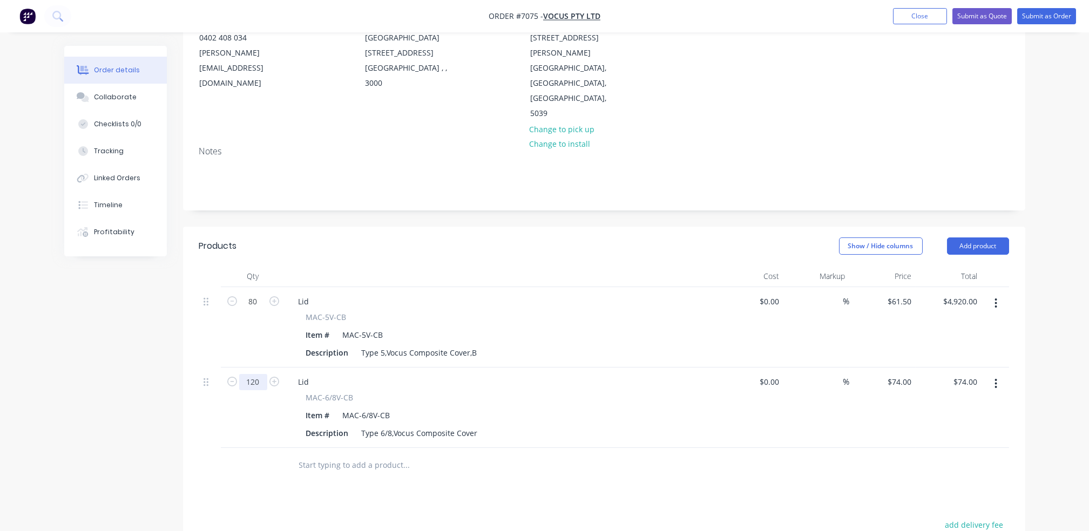
type input "120"
type input "$8,880.00"
click at [837, 439] on div "Products Show / Hide columns Add product Qty Cost Markup Price Total 80 Lid MAC…" at bounding box center [604, 484] width 842 height 515
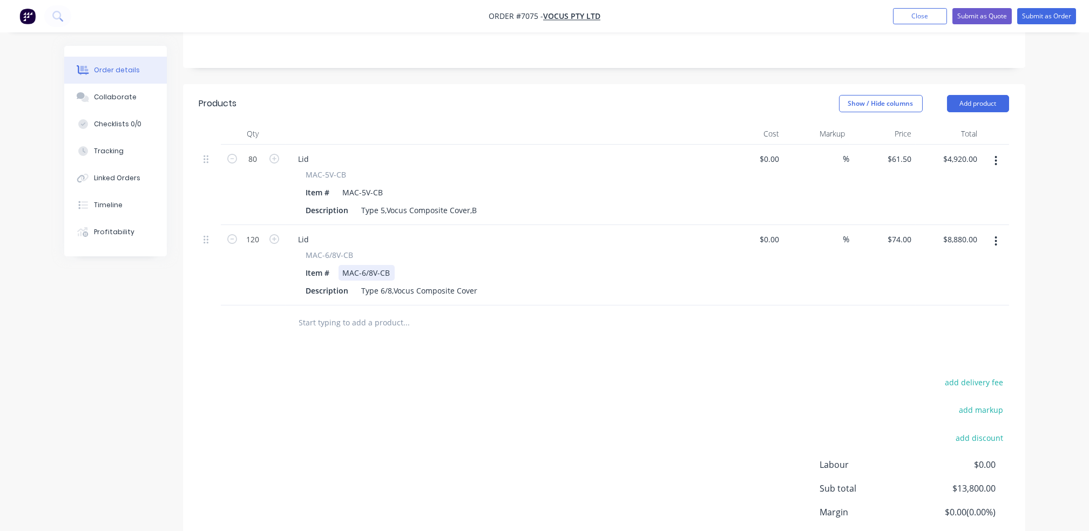
scroll to position [280, 0]
drag, startPoint x: 322, startPoint y: 277, endPoint x: 327, endPoint y: 278, distance: 5.5
click at [325, 310] on input "text" at bounding box center [406, 321] width 216 height 22
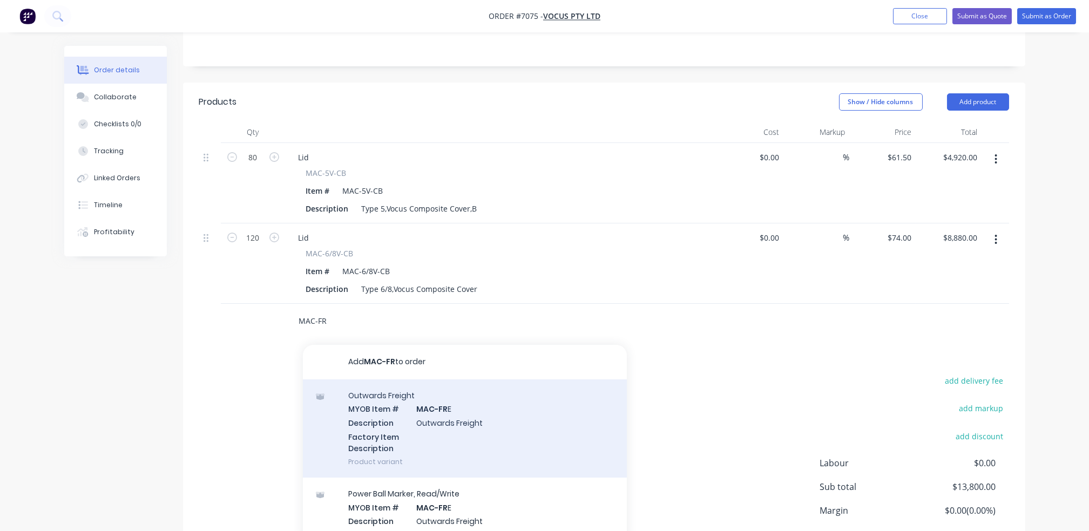
type input "MAC-FR"
click at [519, 396] on div "Outwards Freight MYOB Item # MAC-FR E Description Outwards Freight Factory Item…" at bounding box center [465, 428] width 324 height 98
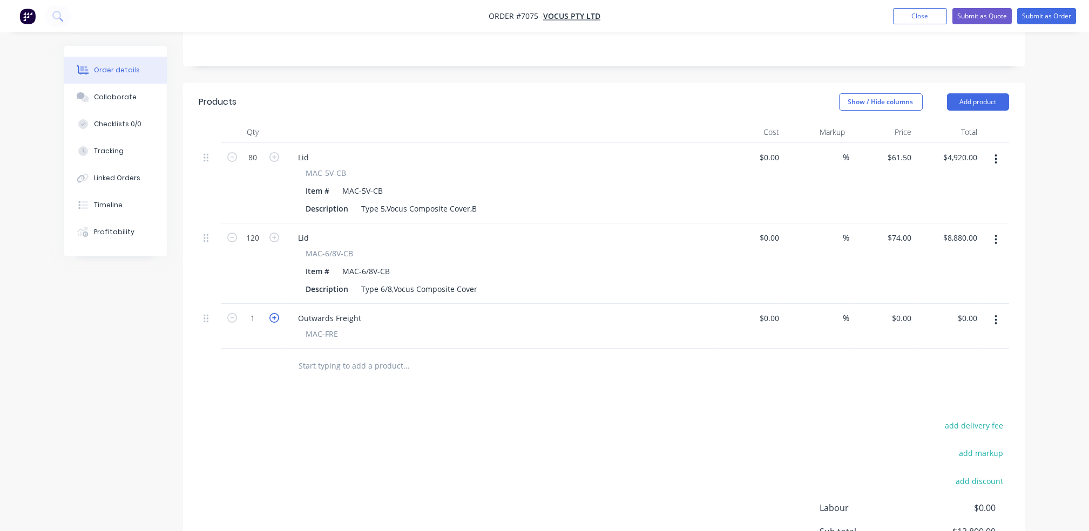
click at [274, 313] on icon "button" at bounding box center [274, 318] width 10 height 10
click at [275, 313] on icon "button" at bounding box center [274, 318] width 10 height 10
type input "5"
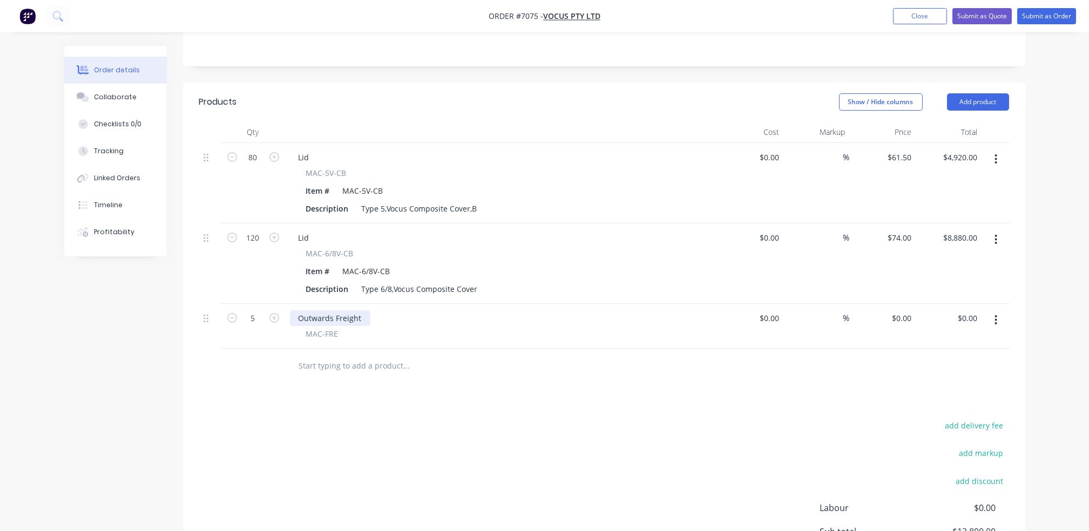
click at [359, 310] on div "Outwards Freight" at bounding box center [330, 318] width 80 height 16
type input "$0.00"
type input "$255.00"
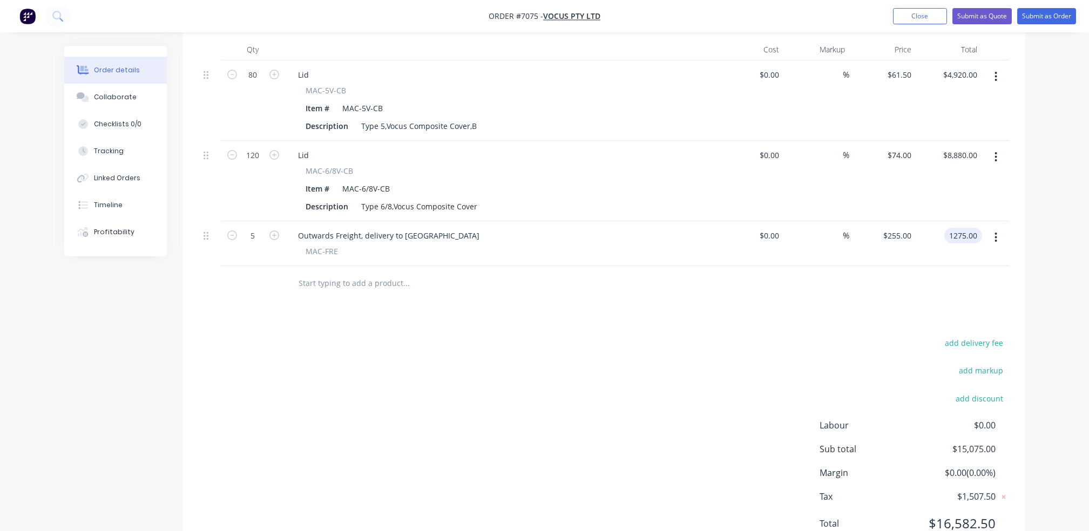
scroll to position [0, 0]
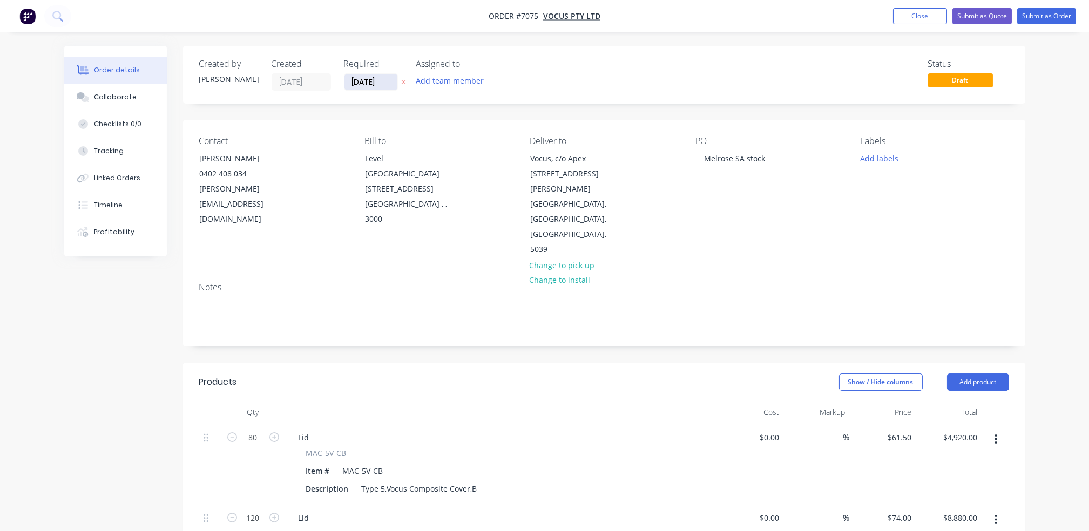
type input "$1,275.00"
click at [375, 85] on input "13/10/25" at bounding box center [370, 82] width 53 height 16
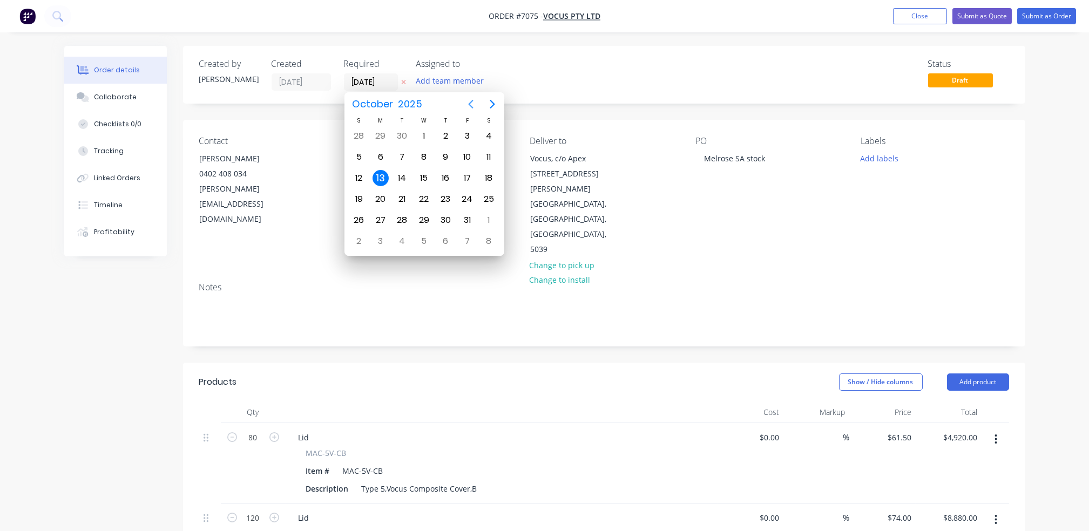
click at [486, 105] on icon "Next page" at bounding box center [492, 104] width 13 height 13
click at [446, 157] on div "6" at bounding box center [445, 157] width 16 height 16
type input "06/11/25"
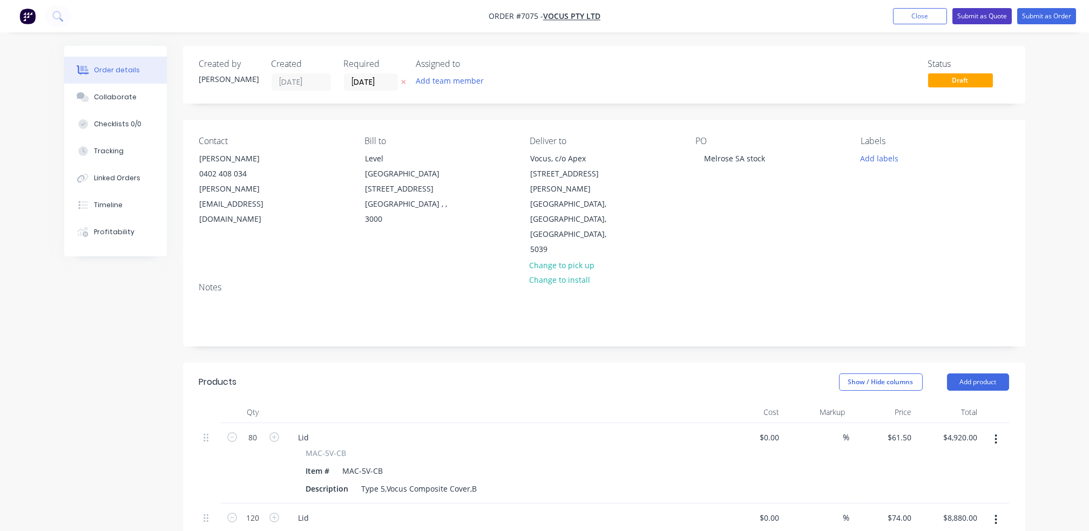
click at [976, 19] on button "Submit as Quote" at bounding box center [981, 16] width 59 height 16
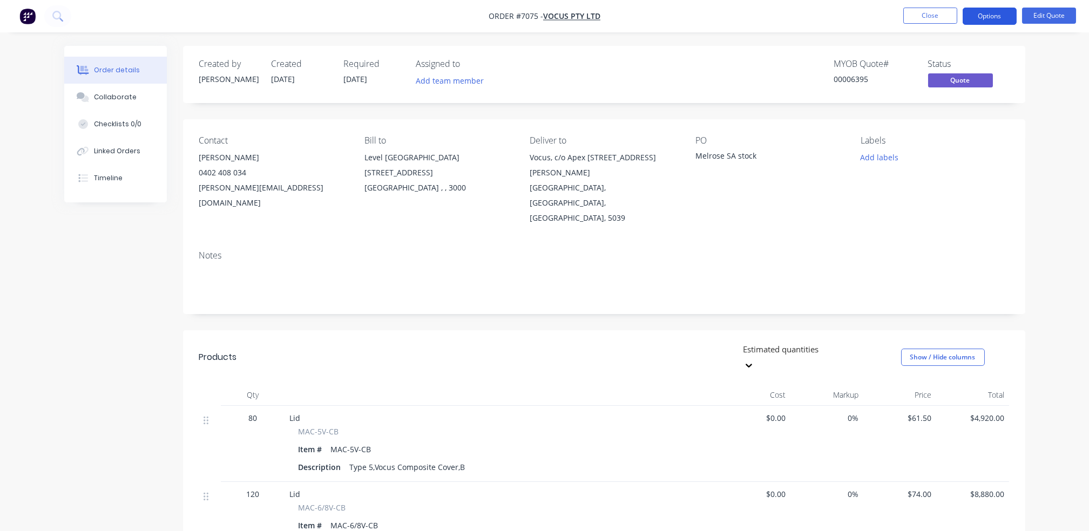
click at [985, 17] on button "Options" at bounding box center [989, 16] width 54 height 17
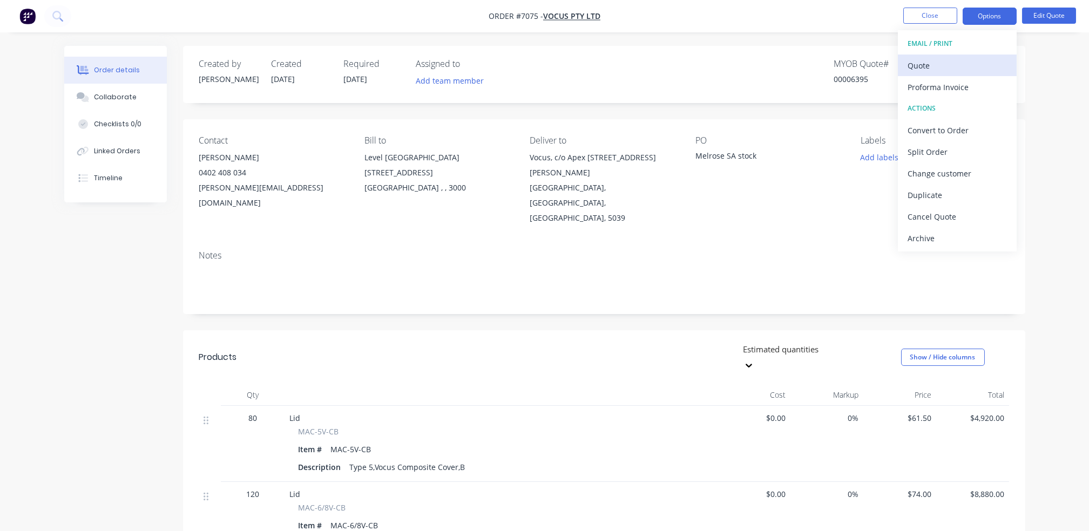
click at [961, 58] on div "Quote" at bounding box center [956, 66] width 99 height 16
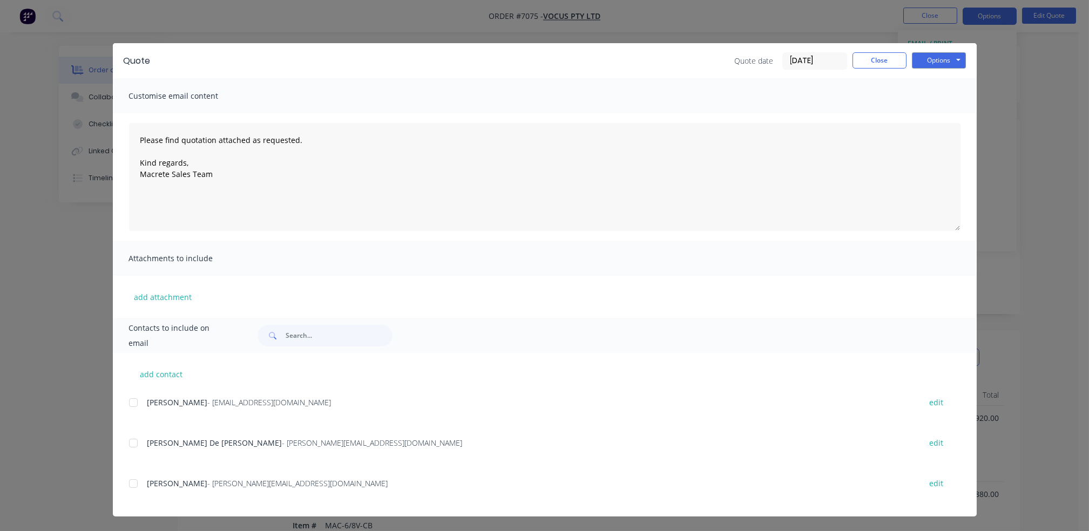
click at [132, 485] on div at bounding box center [134, 484] width 22 height 22
click at [937, 65] on button "Options" at bounding box center [939, 60] width 54 height 16
click at [940, 112] on button "Email" at bounding box center [946, 115] width 69 height 18
drag, startPoint x: 880, startPoint y: 62, endPoint x: 804, endPoint y: 70, distance: 76.0
click at [880, 62] on button "Close" at bounding box center [879, 60] width 54 height 16
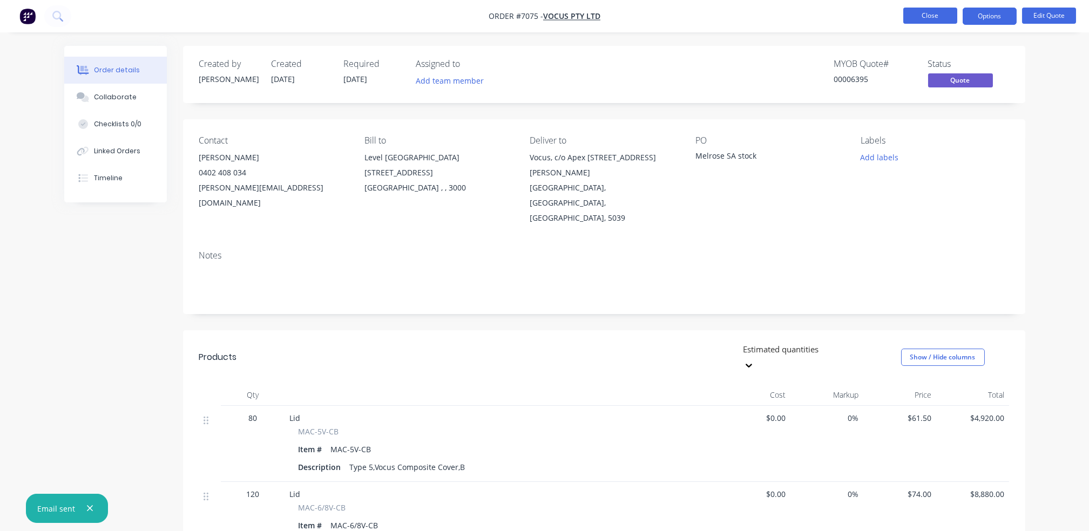
click at [926, 18] on button "Close" at bounding box center [930, 16] width 54 height 16
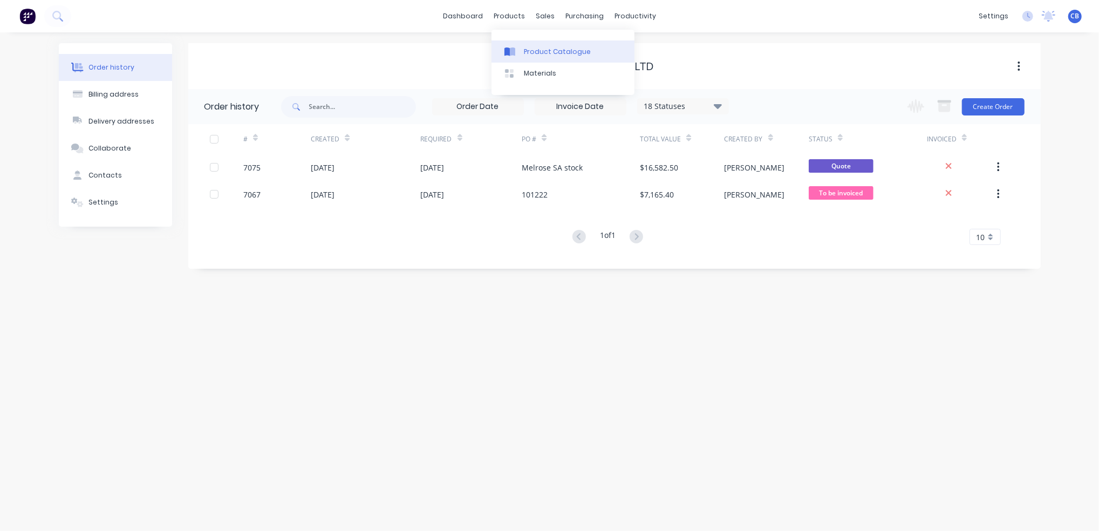
click at [532, 54] on div "Product Catalogue" at bounding box center [557, 52] width 67 height 10
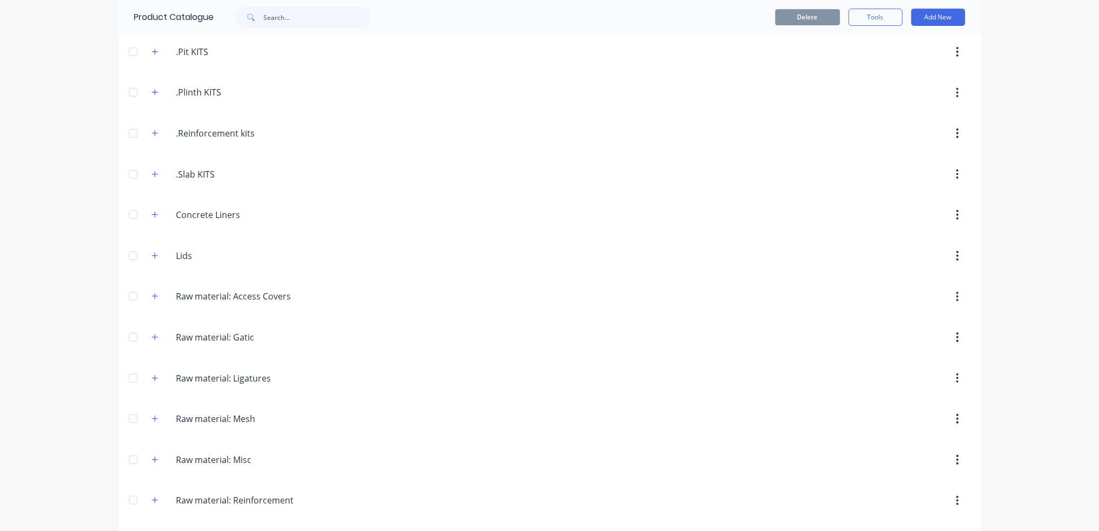
scroll to position [288, 0]
click at [152, 255] on icon "button" at bounding box center [155, 254] width 6 height 8
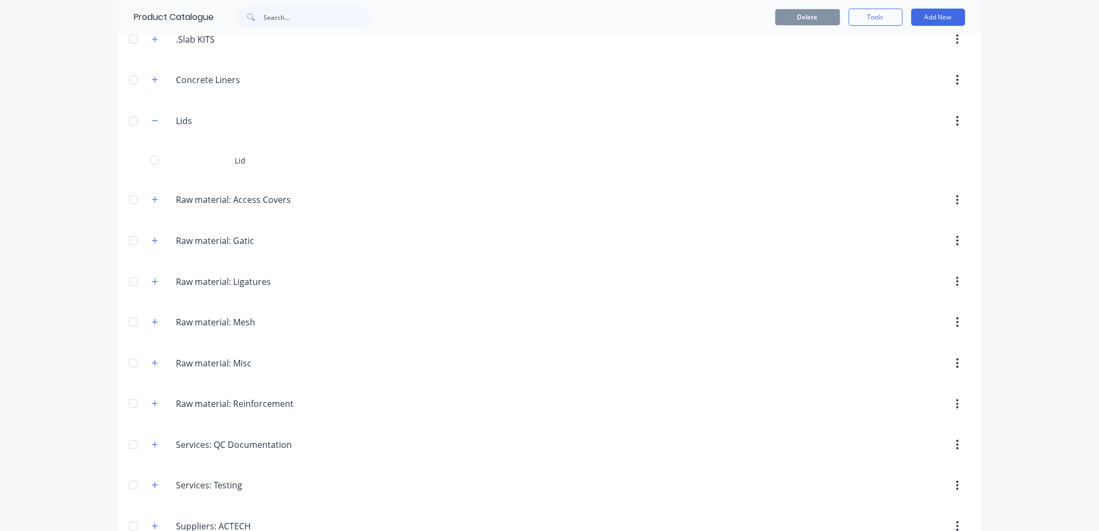
scroll to position [488, 0]
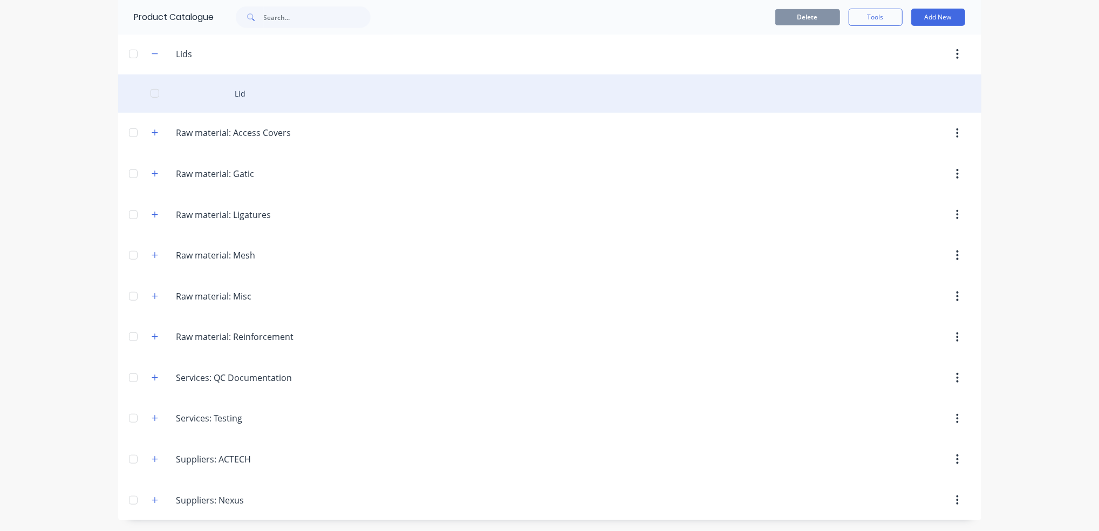
click at [264, 82] on div "Lid" at bounding box center [549, 93] width 863 height 38
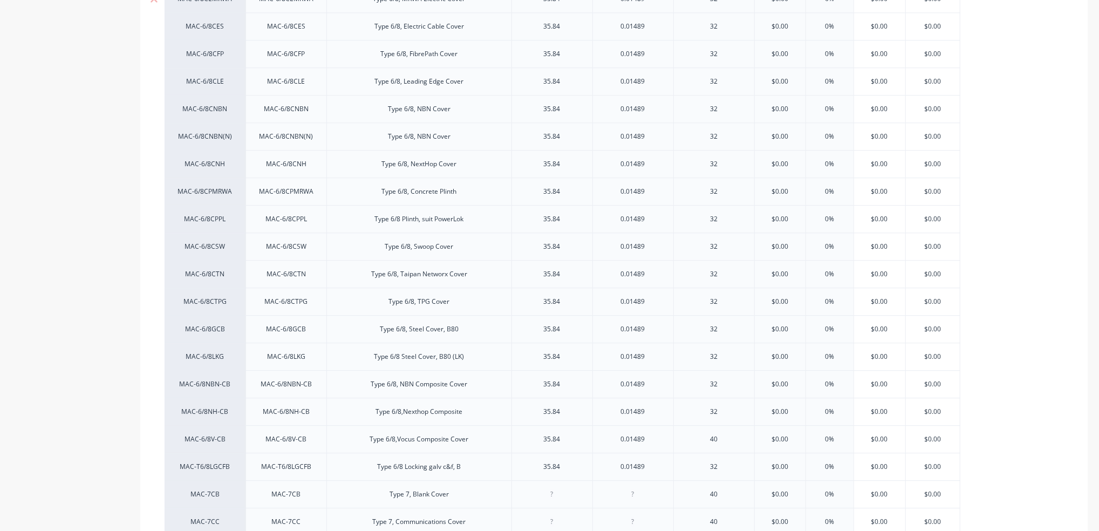
scroll to position [2375, 0]
click at [458, 431] on div "Type 6/8,Vocus Composite Cover" at bounding box center [419, 438] width 116 height 14
click at [464, 439] on div "Type 6/8,Vocus Composite Cover" at bounding box center [419, 438] width 116 height 14
click at [472, 438] on div "Type 6/8,Vocus Composite Cover" at bounding box center [419, 438] width 116 height 14
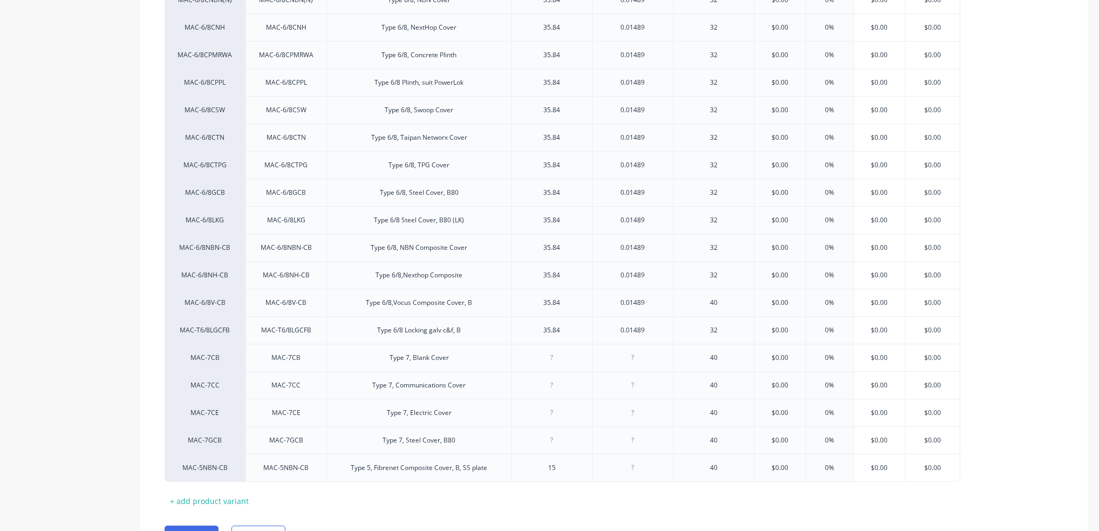
scroll to position [2566, 0]
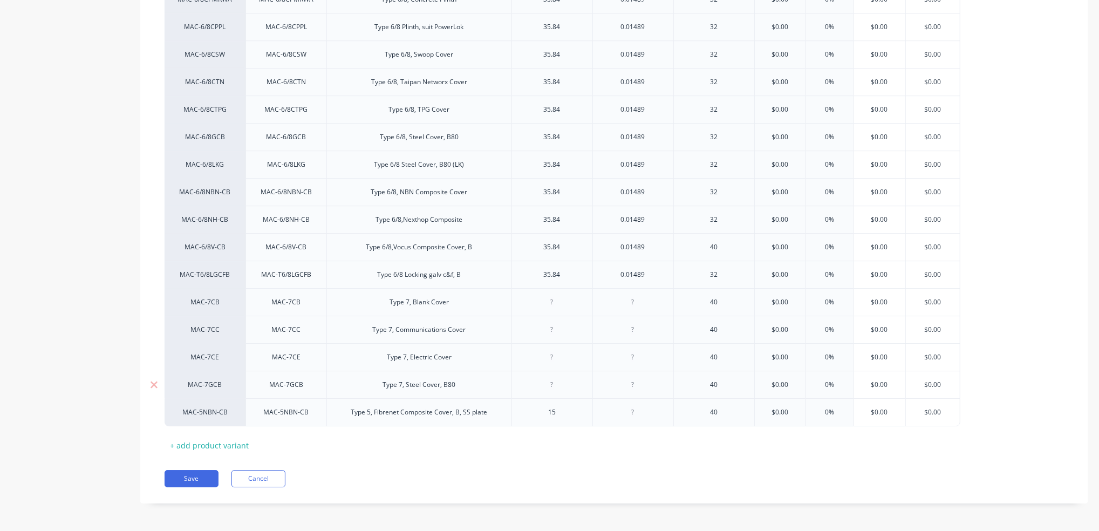
click at [182, 477] on button "Save" at bounding box center [192, 478] width 54 height 17
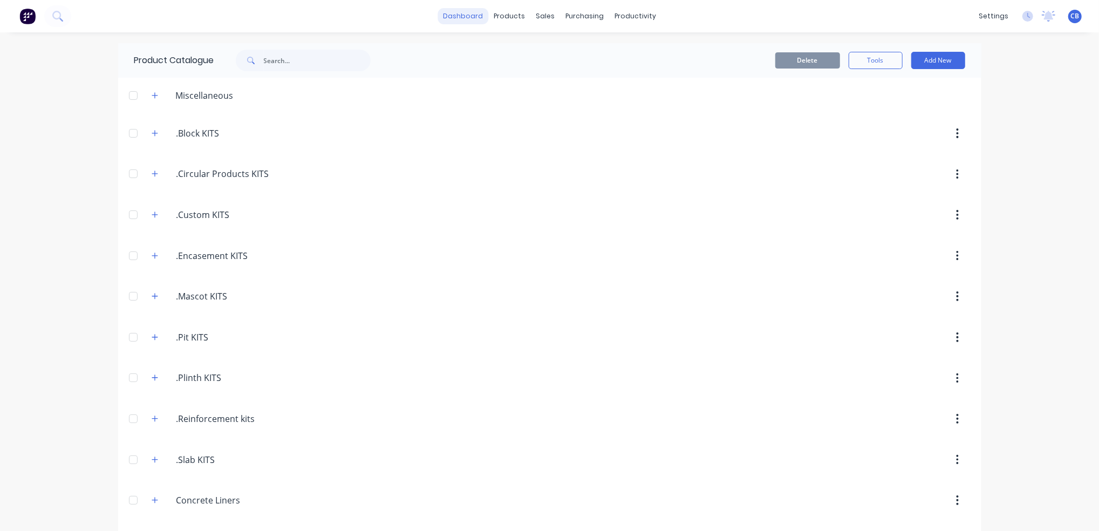
click at [474, 18] on link "dashboard" at bounding box center [463, 16] width 51 height 16
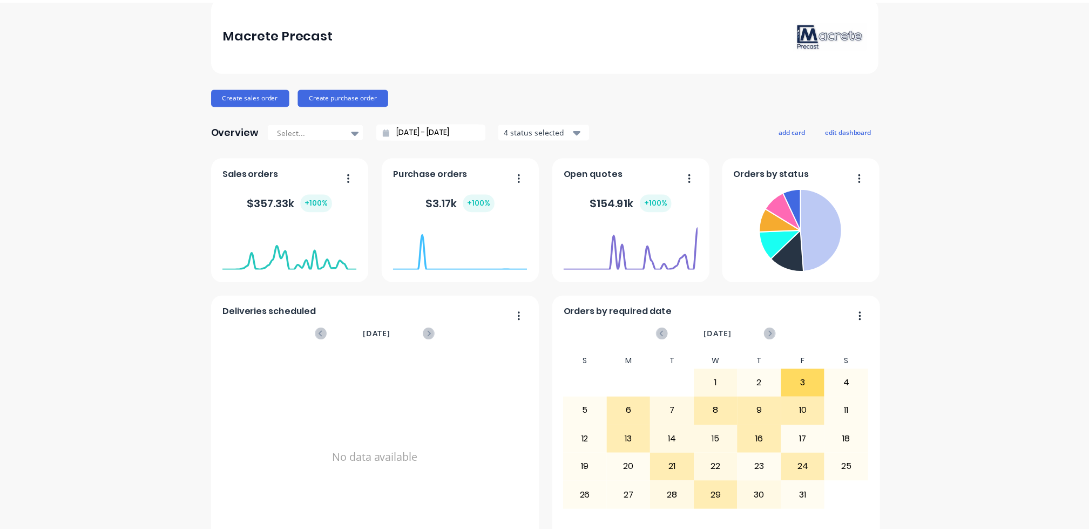
scroll to position [85, 0]
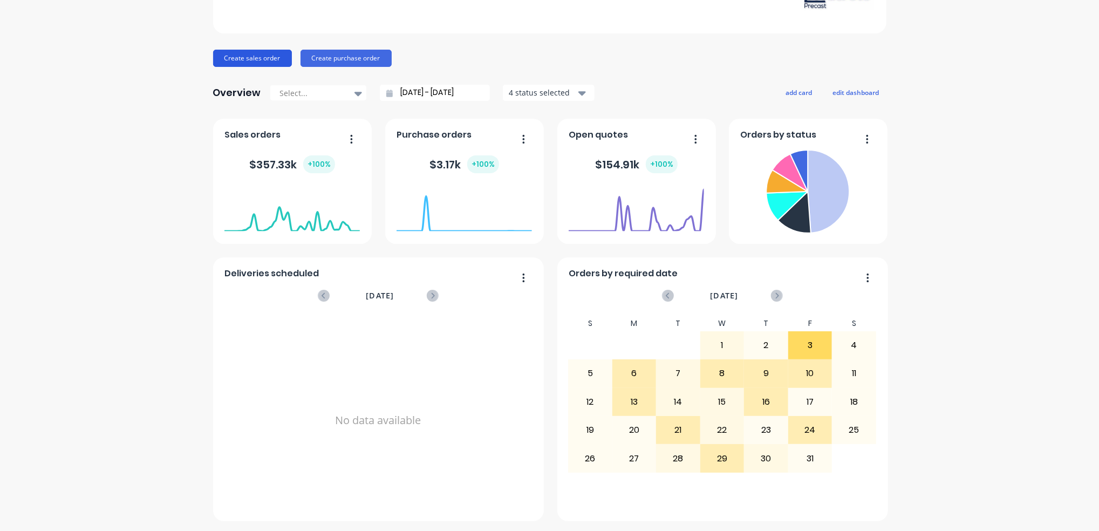
click at [249, 55] on button "Create sales order" at bounding box center [252, 58] width 79 height 17
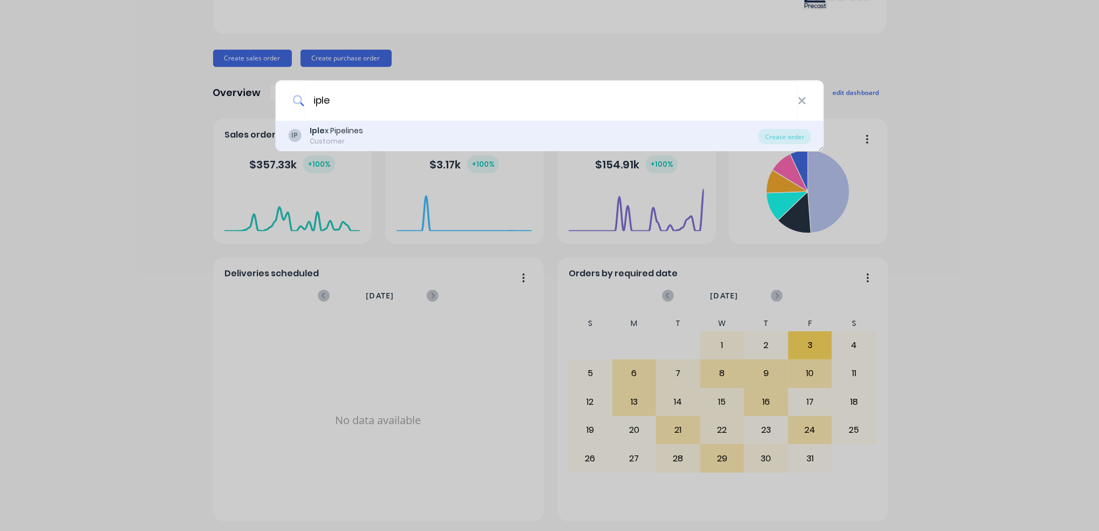
type input "iple"
click at [363, 140] on div "IP Iple x Pipelines Customer" at bounding box center [523, 135] width 471 height 21
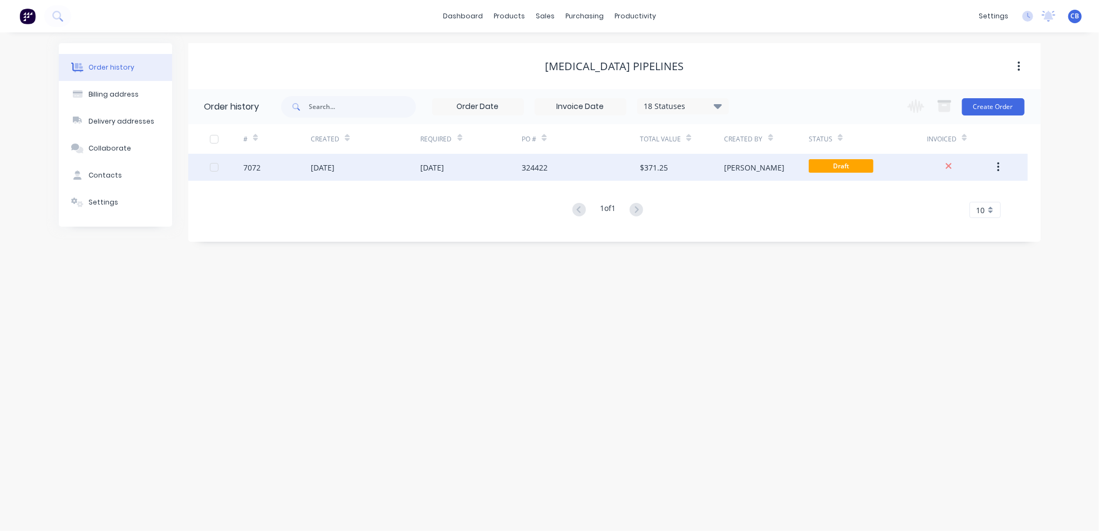
click at [559, 166] on div "324422" at bounding box center [581, 167] width 118 height 27
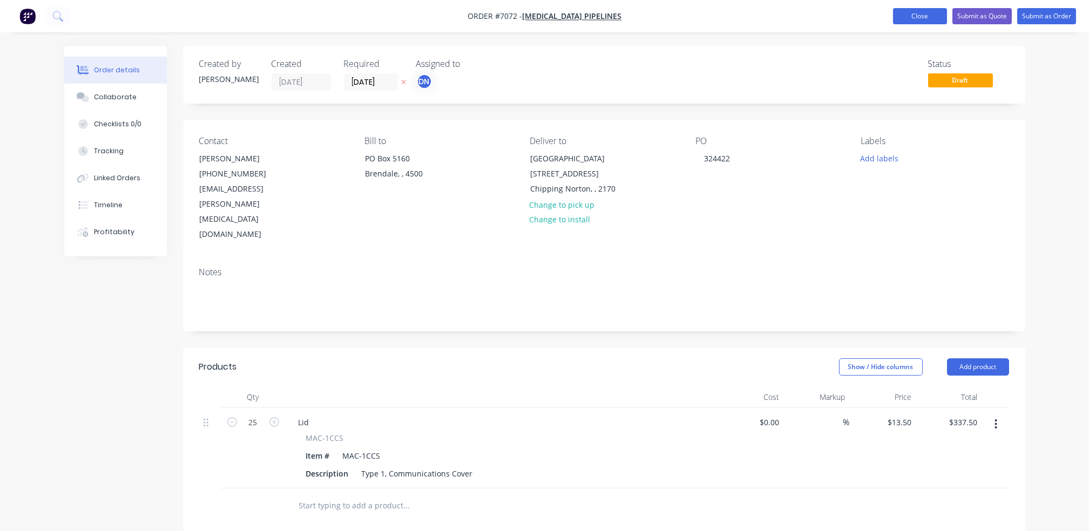
click at [915, 15] on button "Close" at bounding box center [920, 16] width 54 height 16
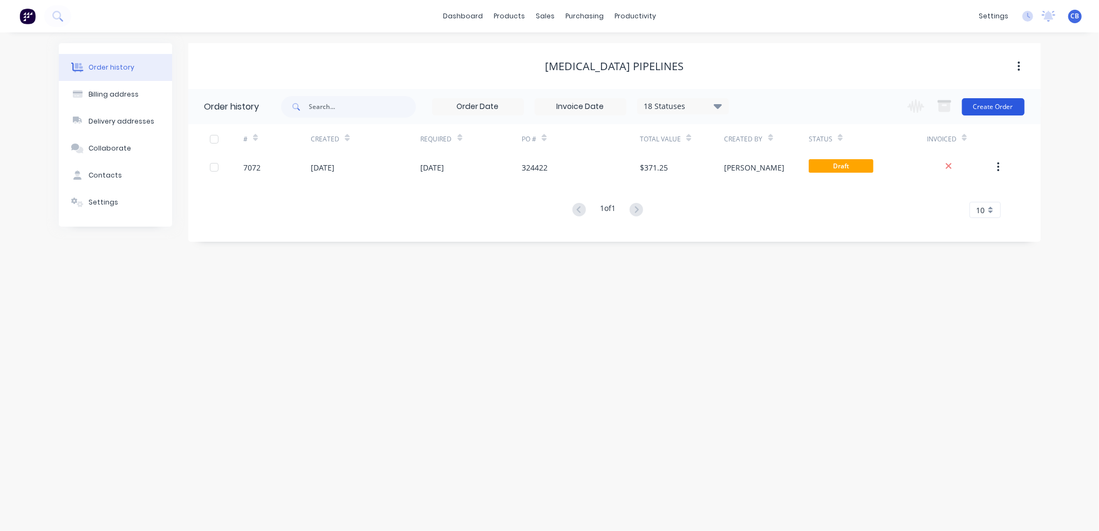
click at [994, 110] on button "Create Order" at bounding box center [993, 106] width 63 height 17
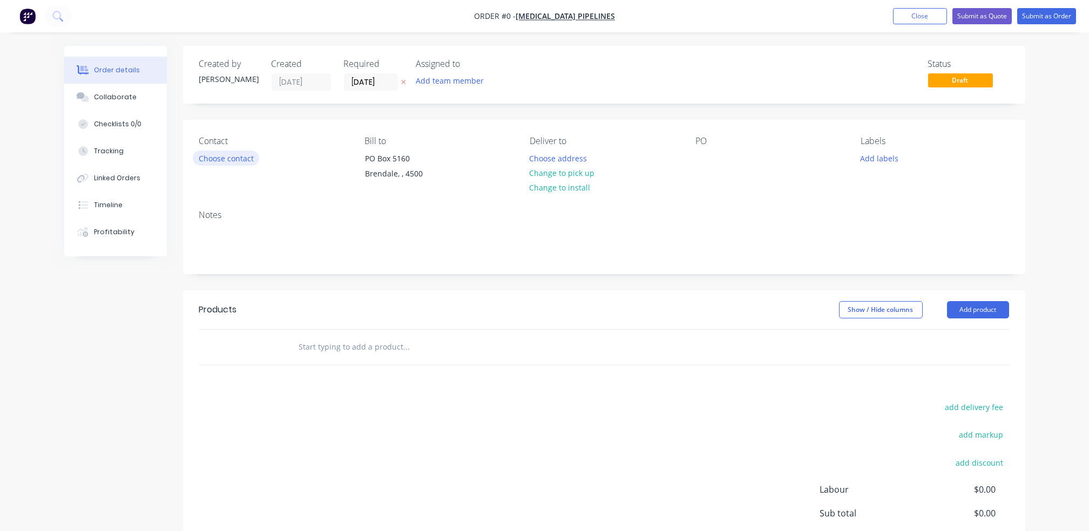
click at [226, 157] on button "Choose contact" at bounding box center [226, 158] width 66 height 15
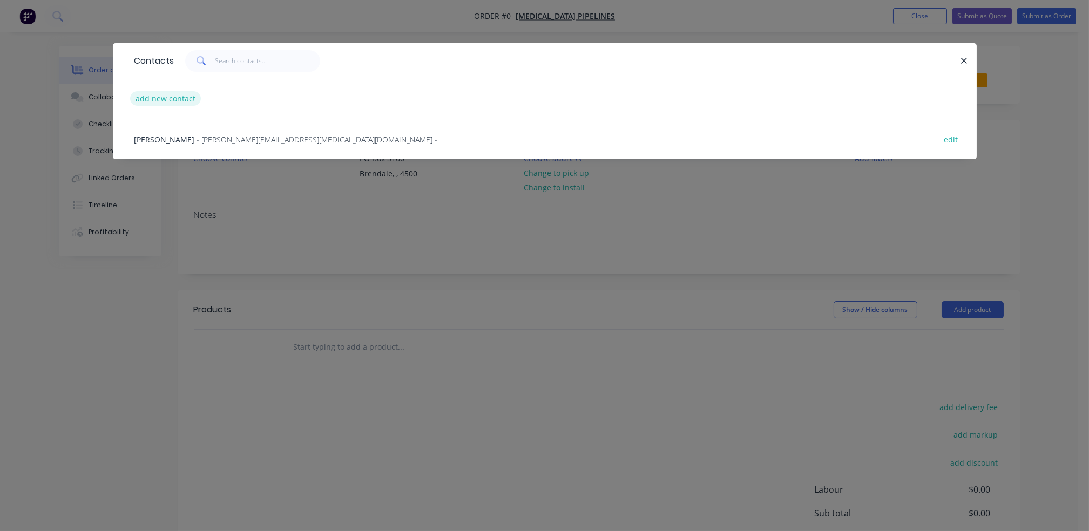
click at [154, 97] on button "add new contact" at bounding box center [165, 98] width 71 height 15
select select "AU"
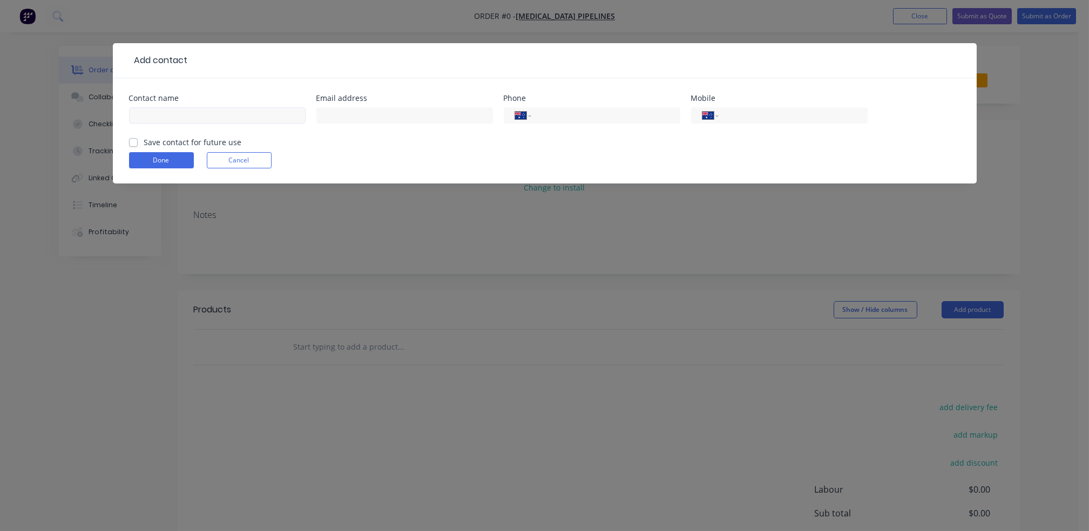
click at [223, 104] on div "Contact name" at bounding box center [217, 115] width 176 height 42
click at [219, 119] on input "text" at bounding box center [217, 115] width 176 height 16
type input "Natalie Hahn"
click at [358, 114] on input "text" at bounding box center [404, 115] width 176 height 16
paste input "Natalie Hahn (Iplex AU) <Natalie.Hahn1@iplex.com.au>"
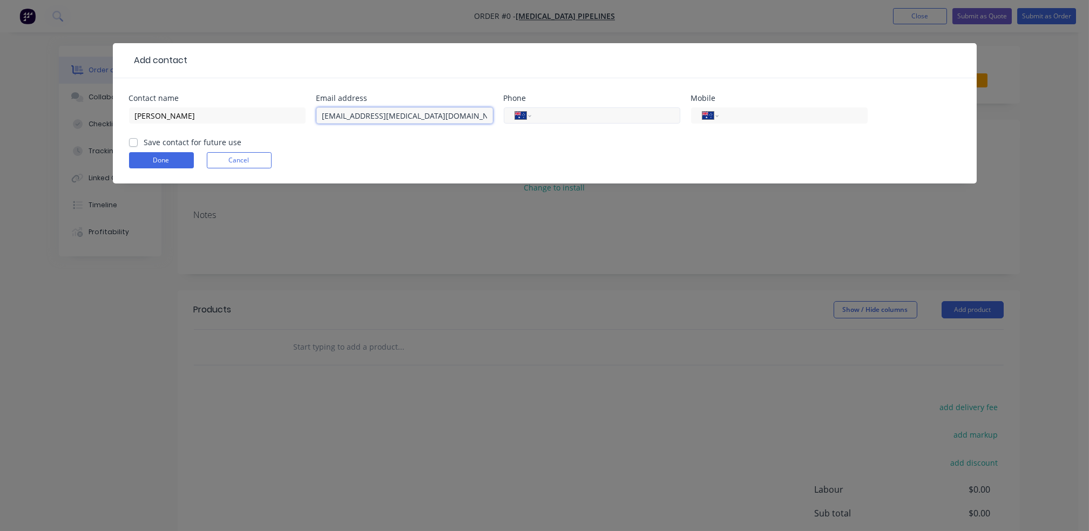
type input "Natalie.Hahn1@iplex.com.au"
click at [622, 117] on input "tel" at bounding box center [604, 116] width 130 height 12
paste input "(07) 3881 9853"
type input "(07) 3881 9853"
click at [144, 143] on label "Save contact for future use" at bounding box center [193, 142] width 98 height 11
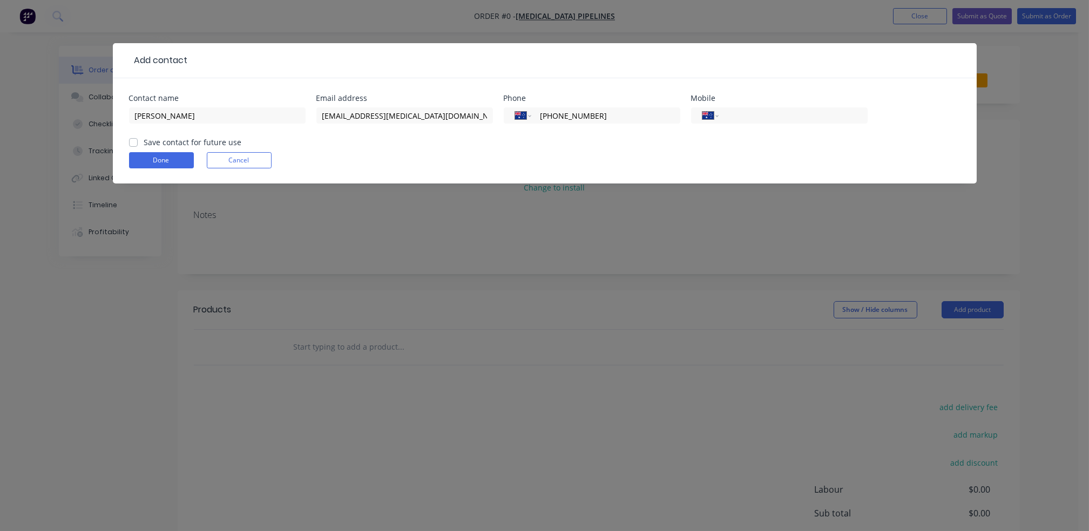
click at [133, 143] on input "Save contact for future use" at bounding box center [133, 142] width 9 height 10
checkbox input "true"
click at [149, 160] on button "Done" at bounding box center [161, 160] width 65 height 16
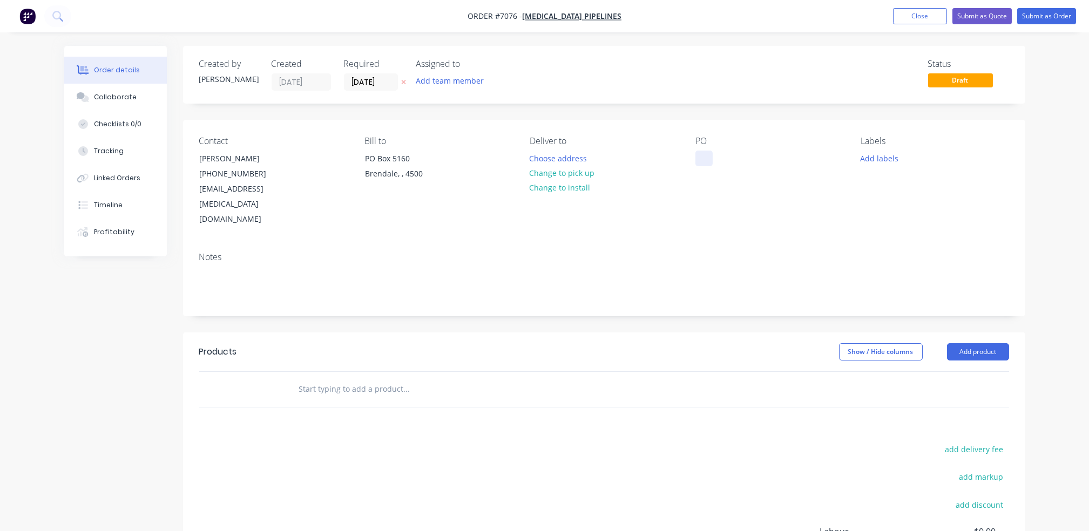
click at [704, 162] on div at bounding box center [703, 159] width 17 height 16
click at [707, 162] on div at bounding box center [703, 159] width 17 height 16
paste div
click at [369, 84] on input "13/10/25" at bounding box center [370, 82] width 53 height 16
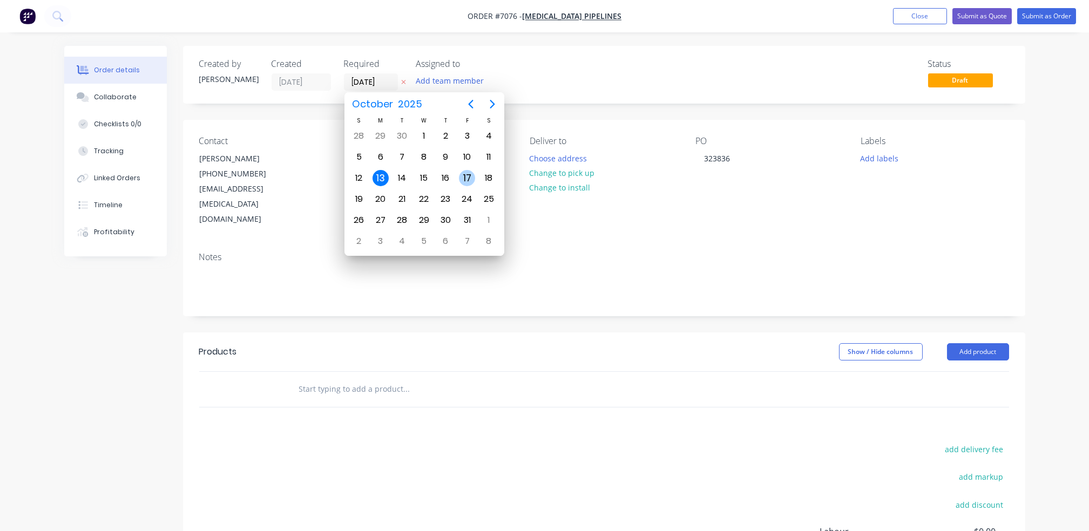
click at [467, 179] on div "17" at bounding box center [467, 178] width 16 height 16
type input "17/10/25"
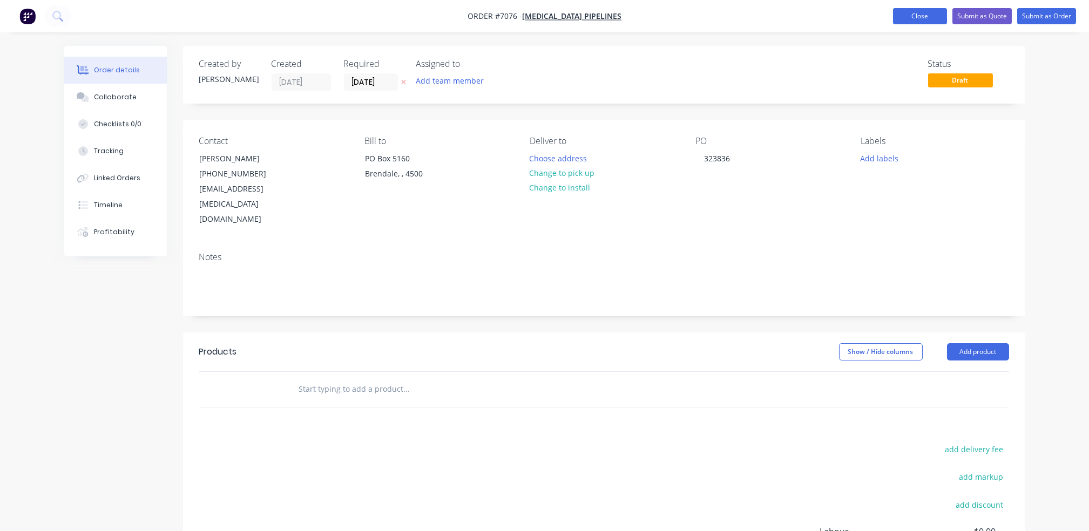
click at [913, 10] on button "Close" at bounding box center [920, 16] width 54 height 16
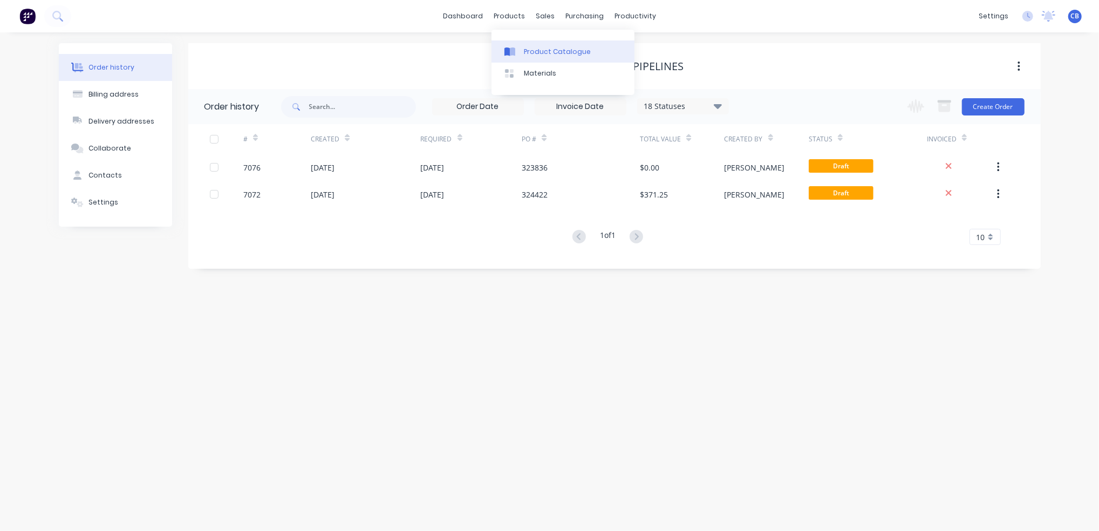
click at [534, 50] on div "Product Catalogue" at bounding box center [557, 52] width 67 height 10
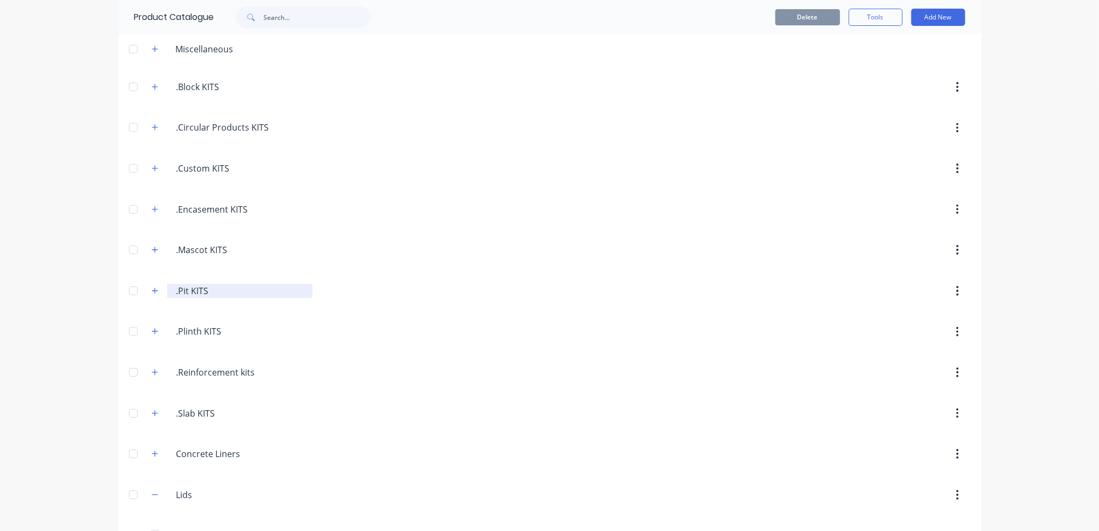
scroll to position [72, 0]
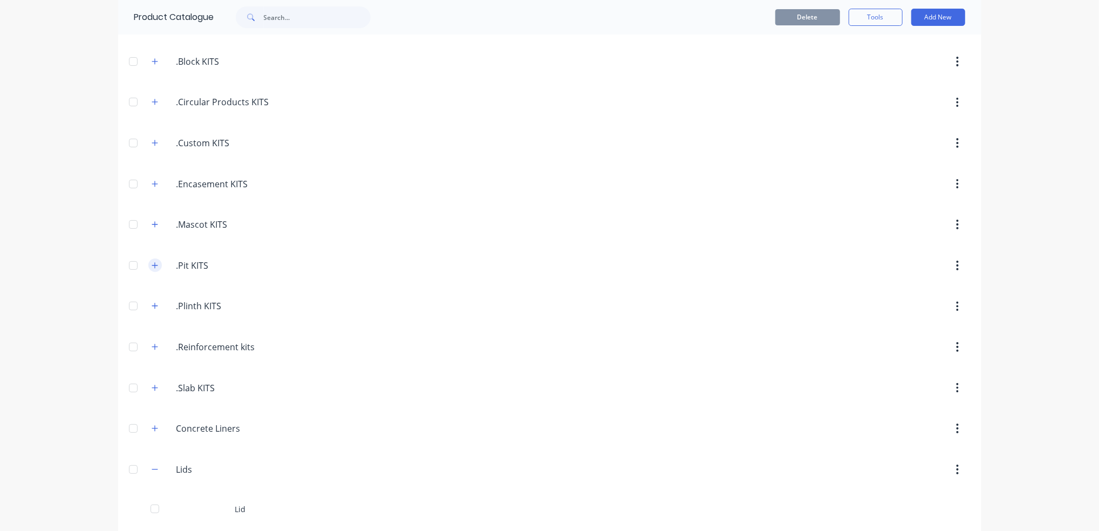
click at [152, 267] on icon "button" at bounding box center [155, 266] width 6 height 8
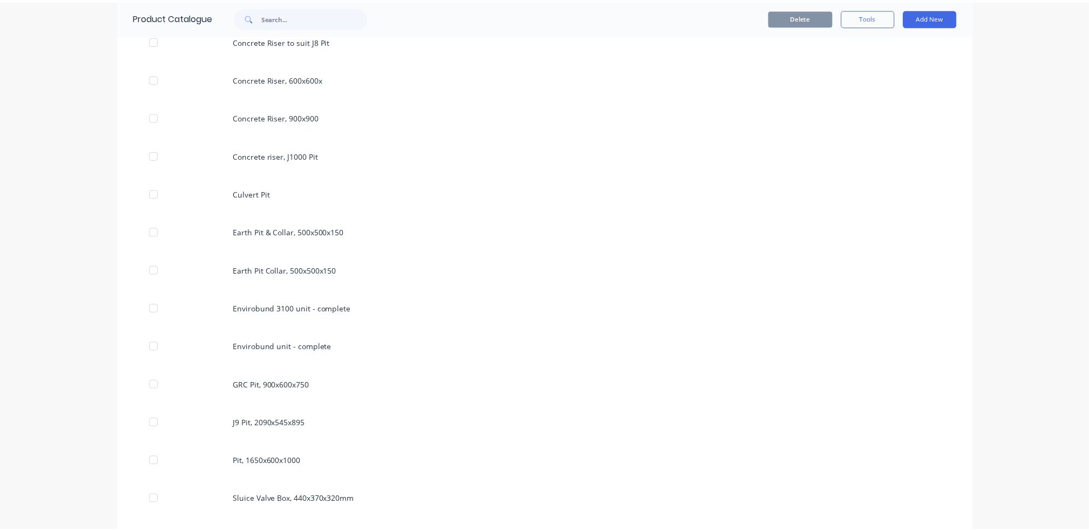
scroll to position [791, 0]
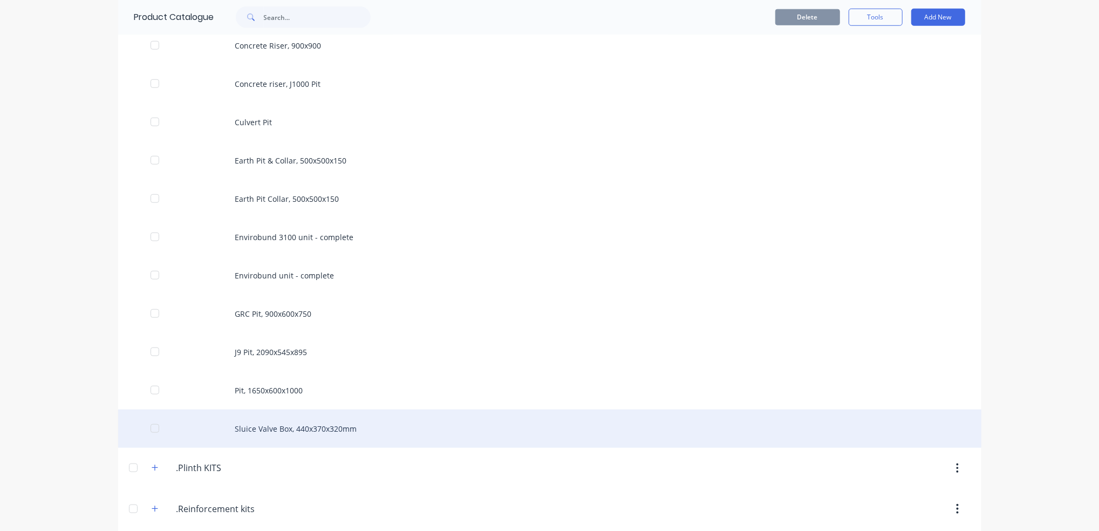
click at [308, 429] on div "Sluice Valve Box, 440x370x320mm" at bounding box center [549, 429] width 863 height 38
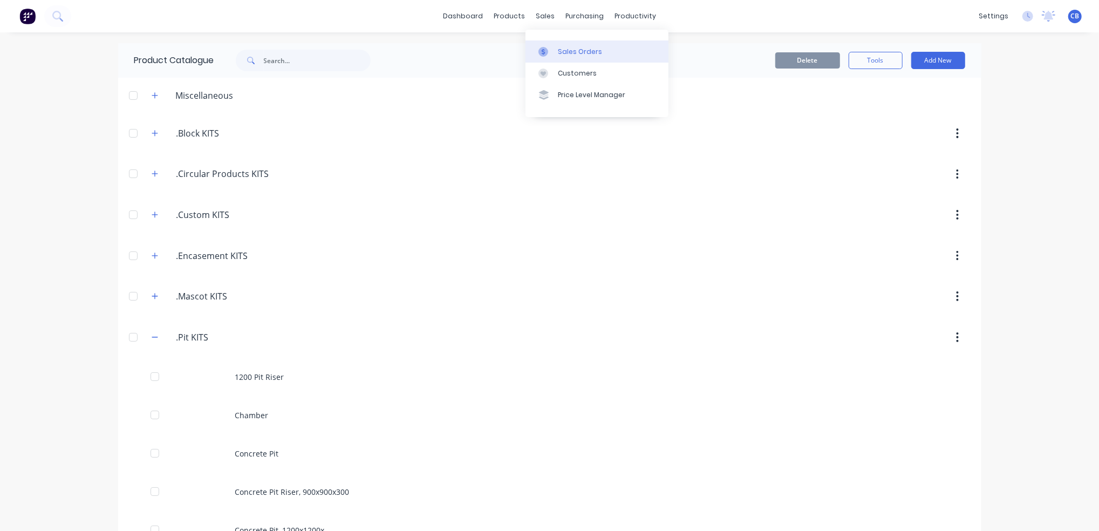
click at [593, 52] on div "Sales Orders" at bounding box center [580, 52] width 44 height 10
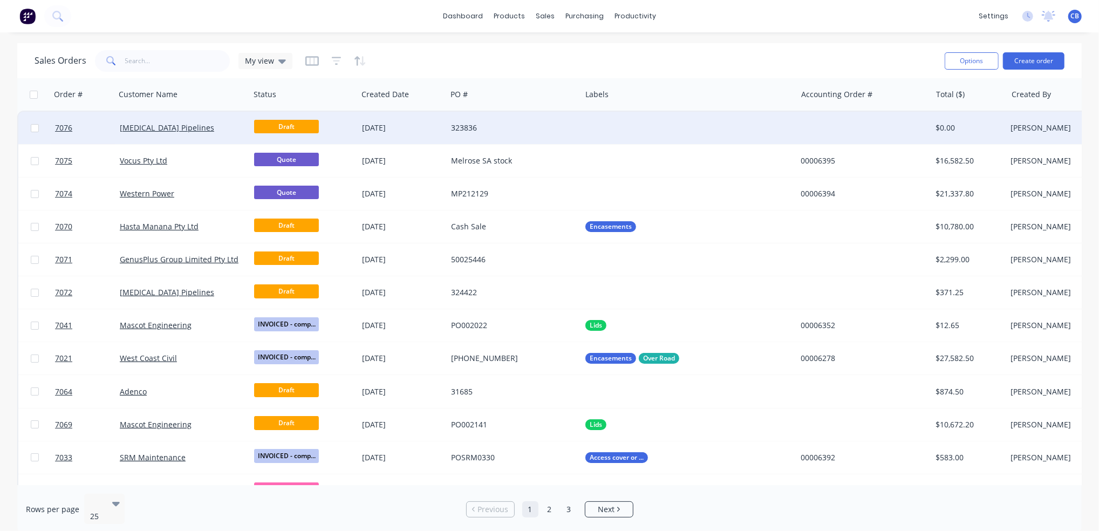
click at [480, 126] on div "323836" at bounding box center [511, 128] width 120 height 11
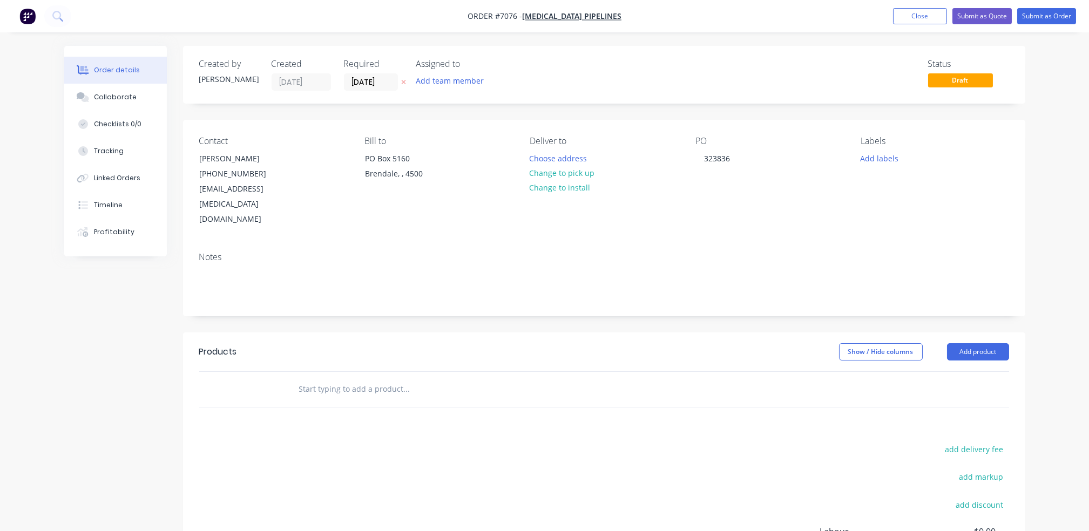
drag, startPoint x: 316, startPoint y: 364, endPoint x: 378, endPoint y: 368, distance: 62.7
click at [317, 378] on input "text" at bounding box center [406, 389] width 216 height 22
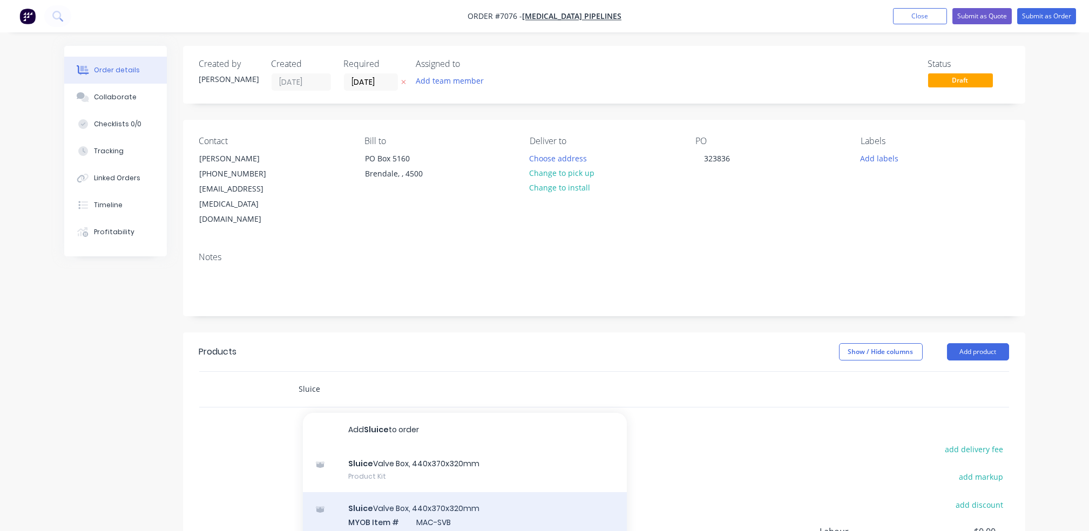
type input "Sluice"
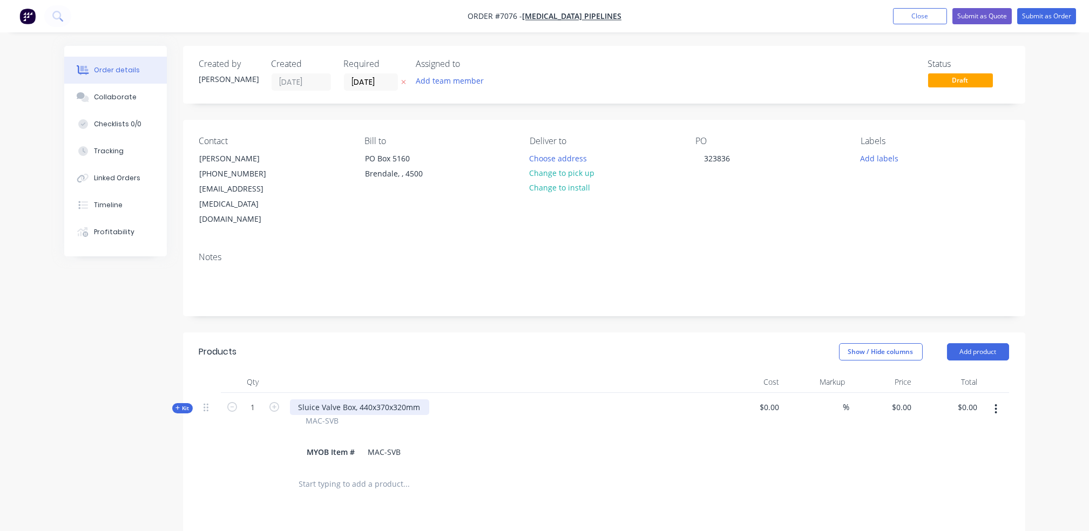
click at [324, 399] on div "Sluice Valve Box, 440x370x320mm" at bounding box center [359, 407] width 139 height 16
click at [322, 399] on div "Sluice Valve Box, 440x370x320mm" at bounding box center [359, 407] width 139 height 16
drag, startPoint x: 318, startPoint y: 376, endPoint x: 250, endPoint y: 375, distance: 67.5
click at [250, 393] on div "Kit 1 Sluice Valve Box, 440x370x320mm MAC-SVB MYOB Item # MAC-SVB $0.00 % $0.00…" at bounding box center [604, 430] width 810 height 74
click at [272, 402] on icon "button" at bounding box center [274, 407] width 10 height 10
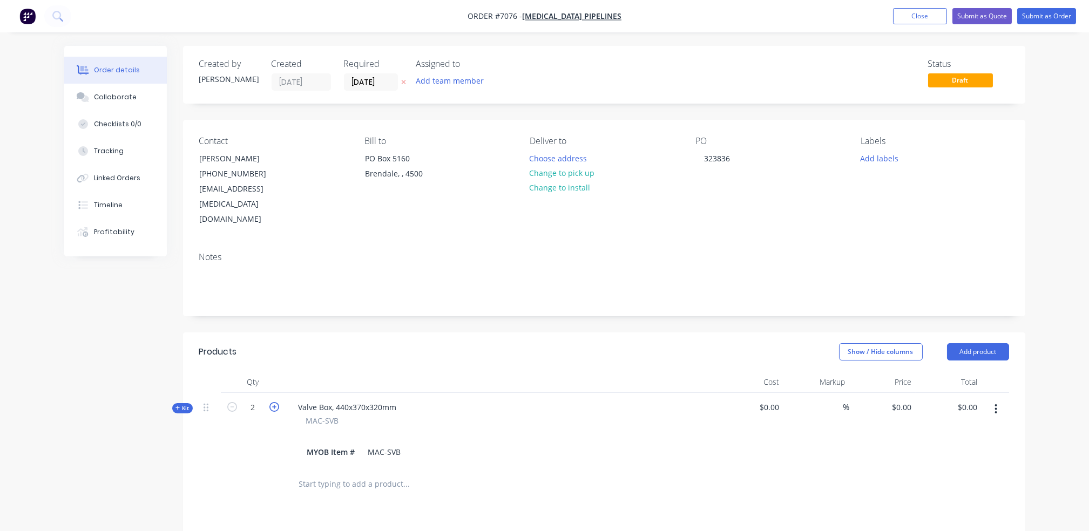
click at [272, 402] on icon "button" at bounding box center [274, 407] width 10 height 10
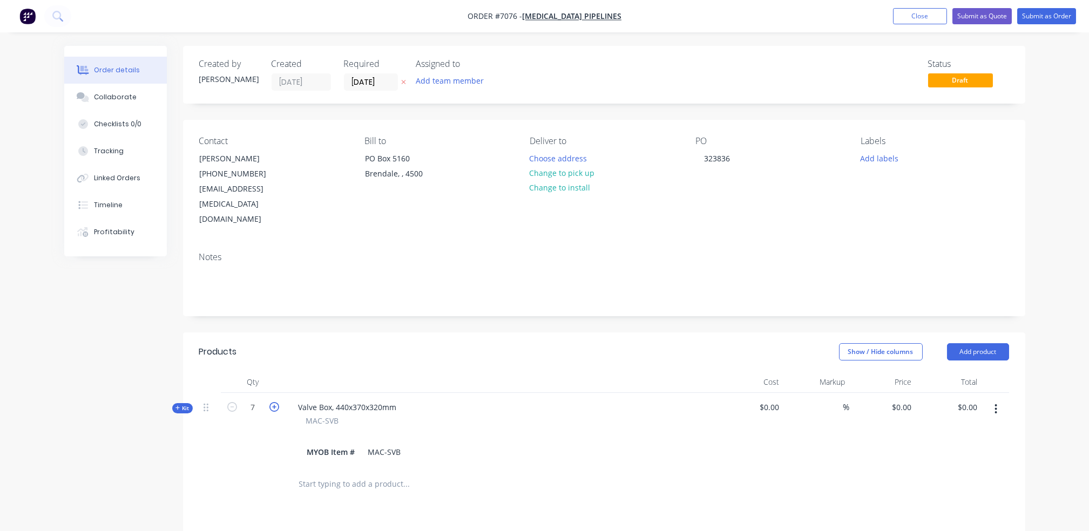
click at [272, 402] on icon "button" at bounding box center [274, 407] width 10 height 10
type input "8"
click at [901, 399] on div "0 $0.00" at bounding box center [900, 407] width 29 height 16
type input "$135.00"
type input "$1,080.00"
